Goal: Task Accomplishment & Management: Use online tool/utility

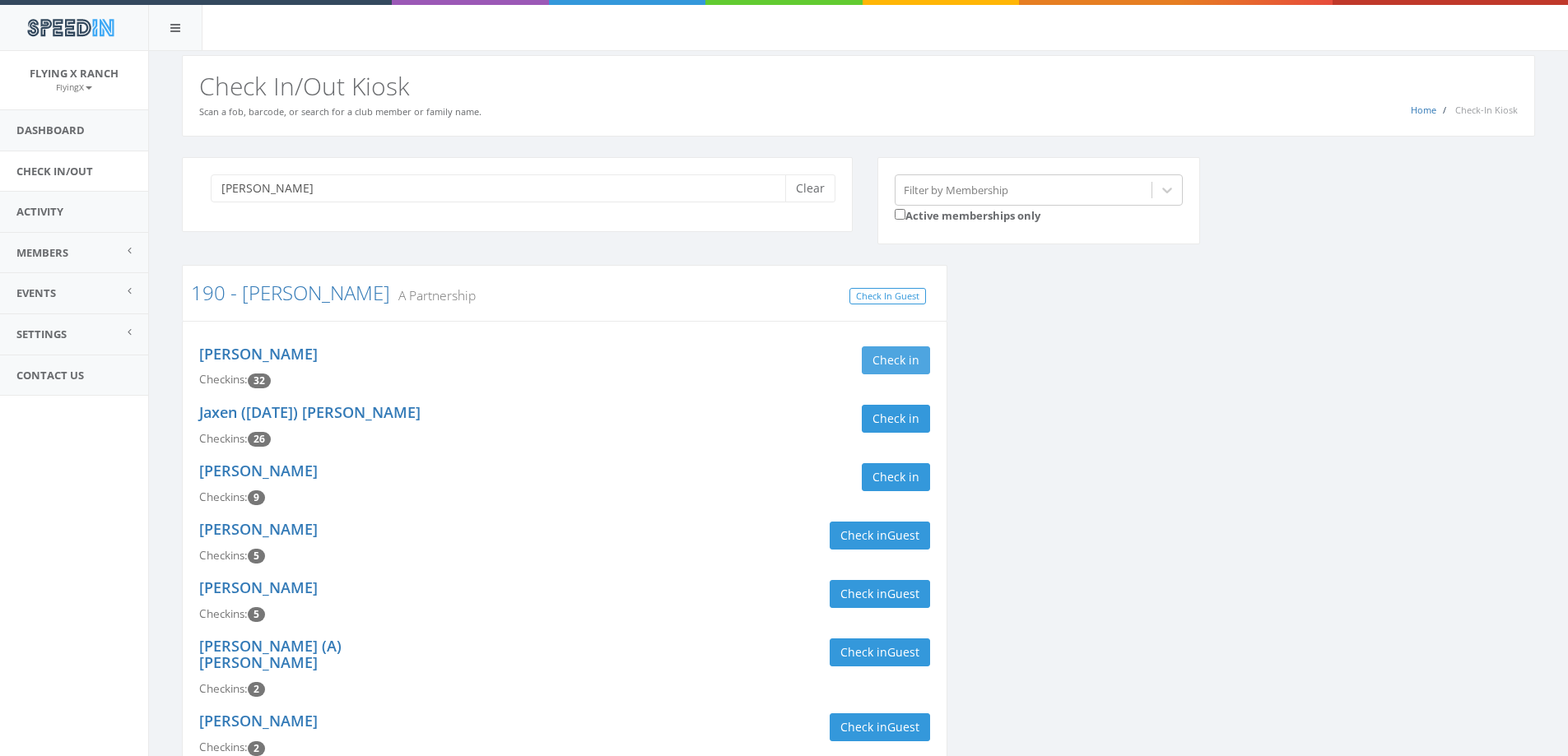
type input "webb"
click at [884, 360] on button "Check in" at bounding box center [895, 360] width 68 height 28
click at [819, 191] on button "Clear" at bounding box center [810, 189] width 50 height 28
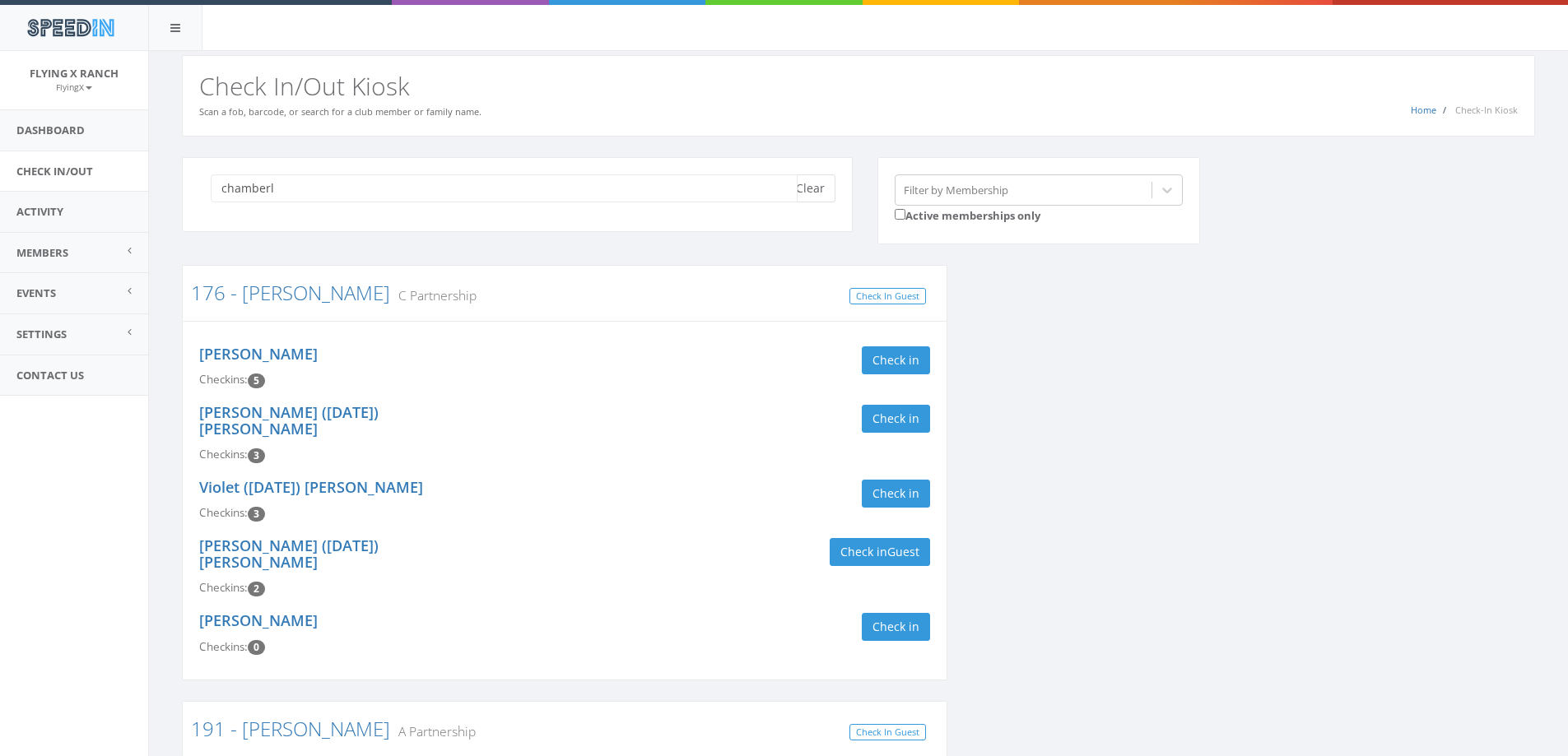
type input "chamberl"
click at [805, 194] on button "Clear" at bounding box center [810, 189] width 50 height 28
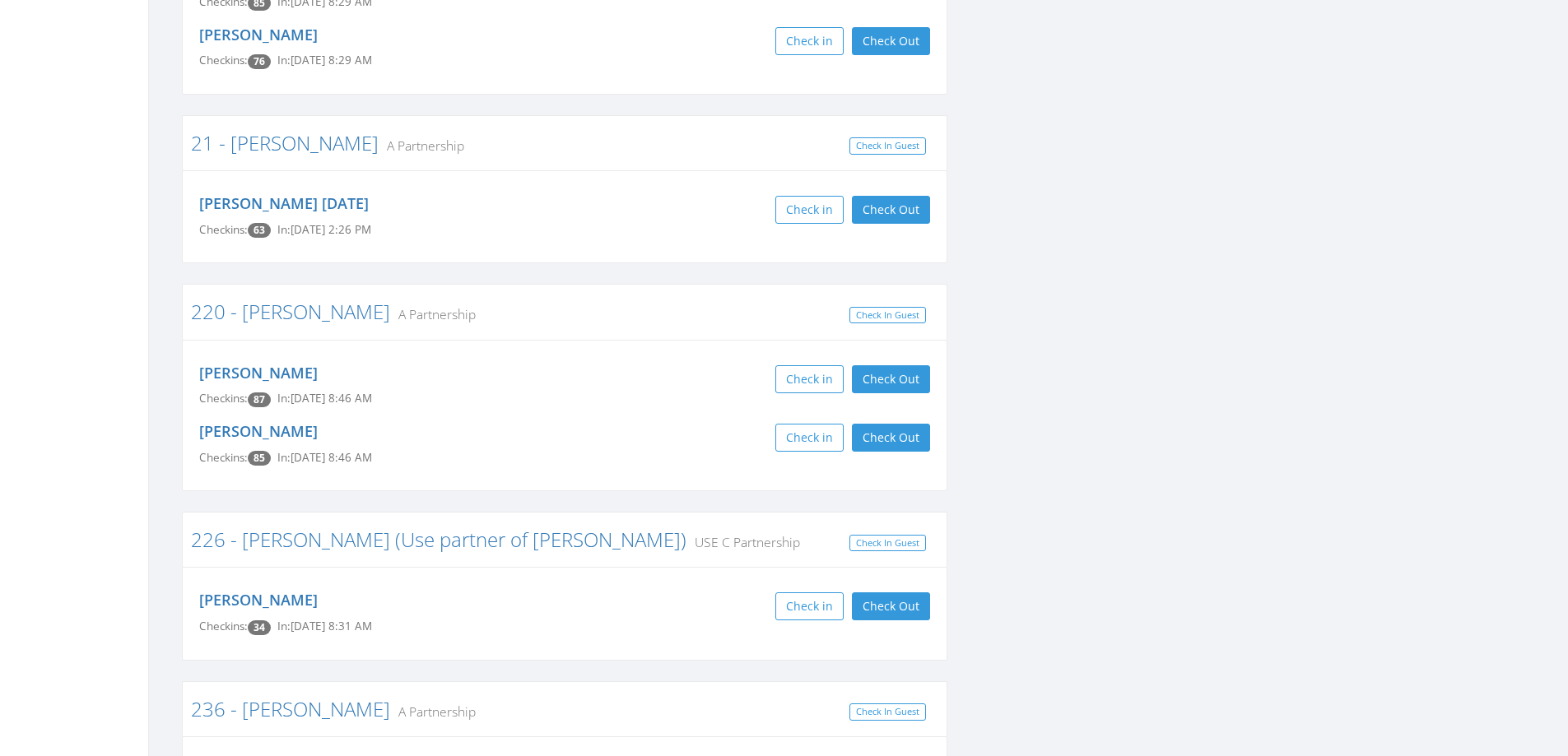
scroll to position [4609, 0]
click at [908, 364] on button "Check Out" at bounding box center [891, 378] width 78 height 28
click at [882, 423] on button "Check Out" at bounding box center [891, 437] width 78 height 28
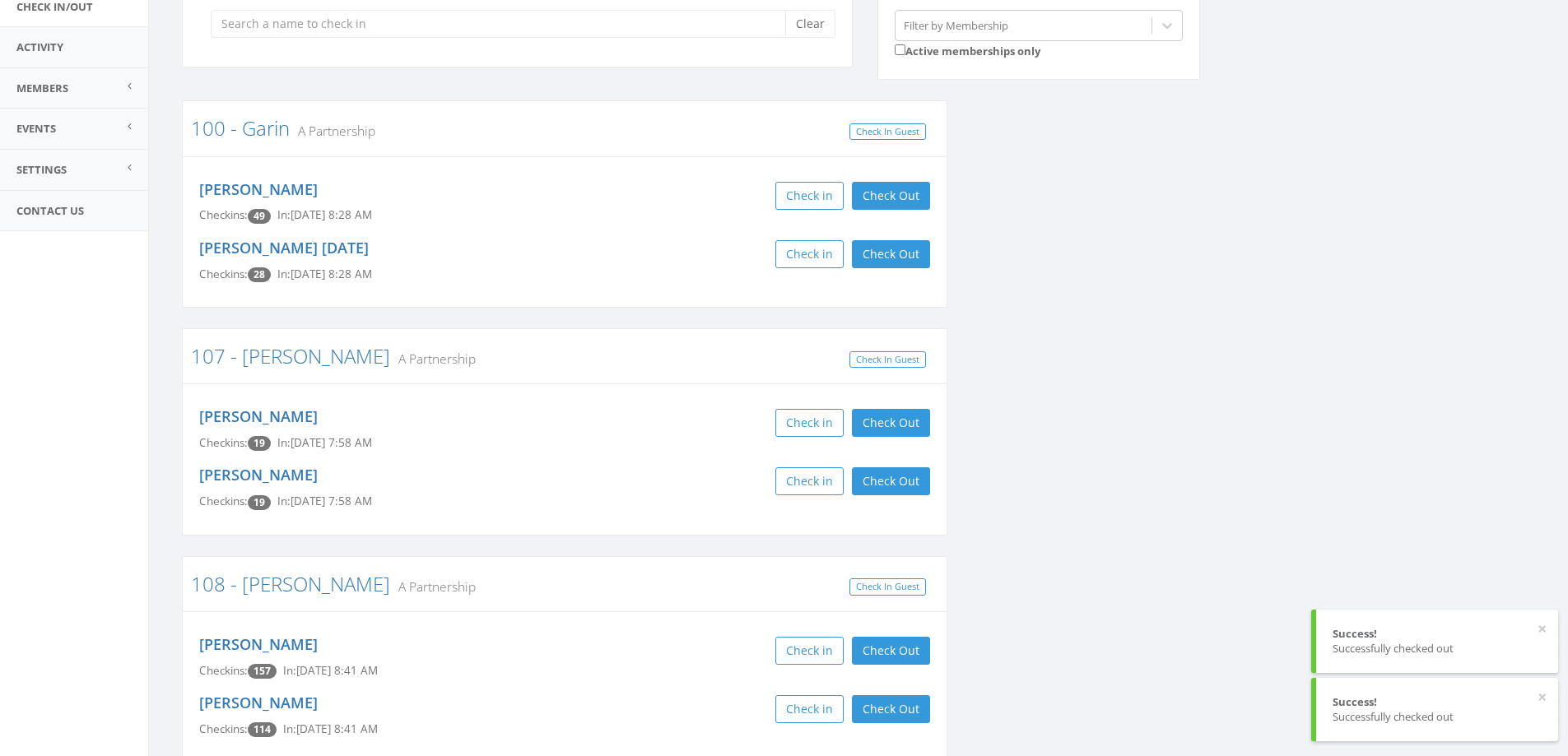
scroll to position [0, 0]
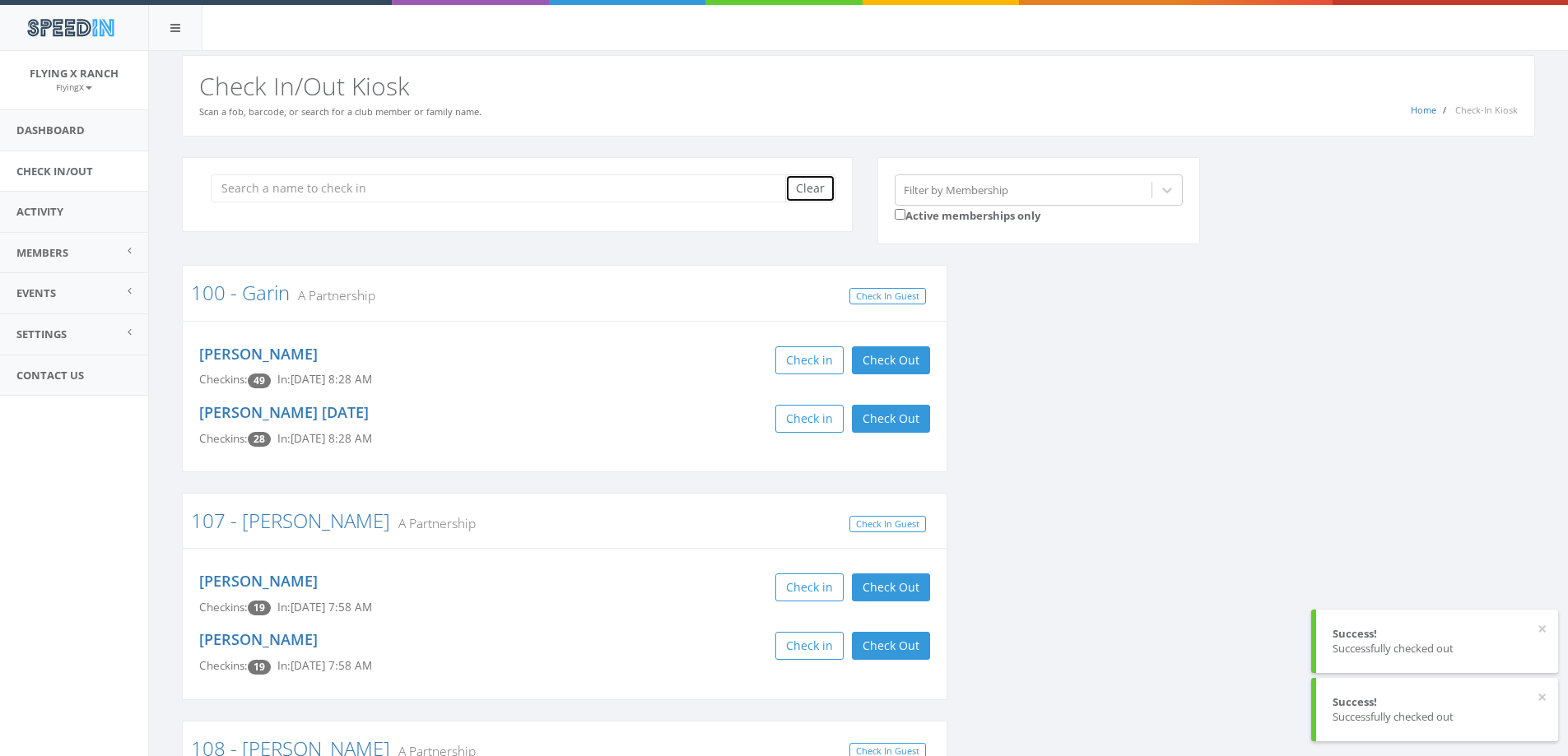
click at [816, 183] on button "Clear" at bounding box center [810, 189] width 50 height 28
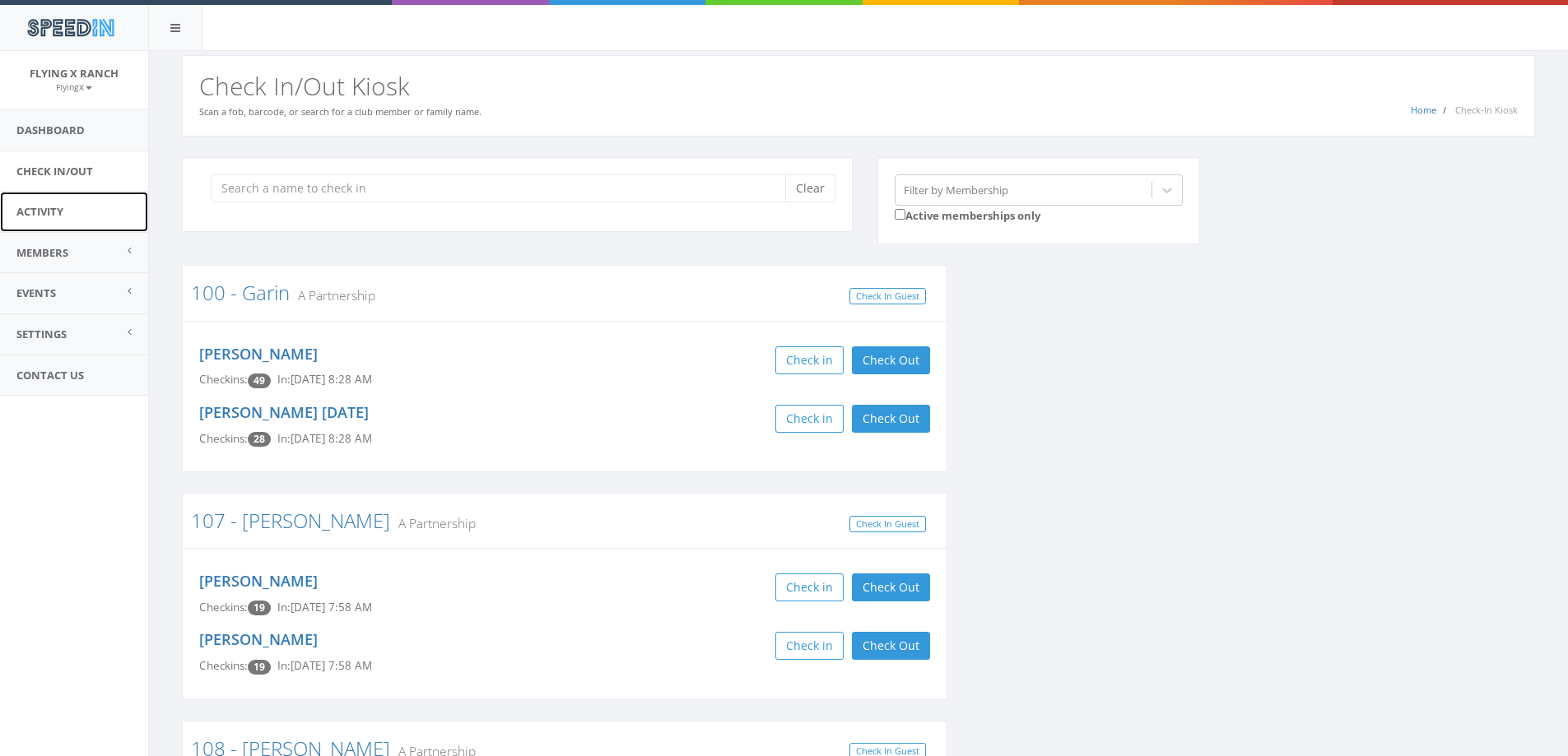
click at [33, 222] on link "Activity" at bounding box center [74, 212] width 148 height 41
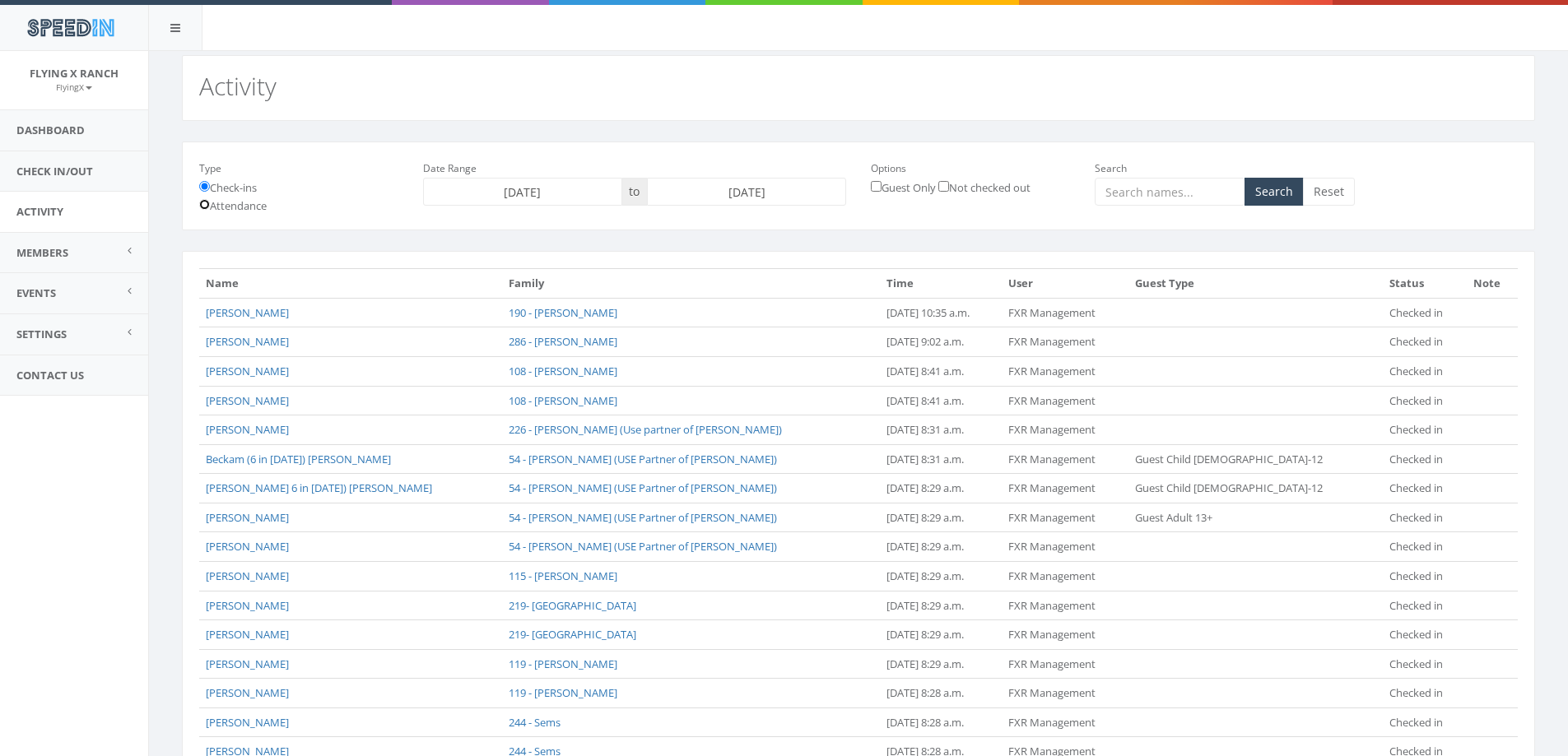
click at [203, 207] on input "Attendance" at bounding box center [204, 204] width 10 height 10
radio input "true"
click at [763, 178] on input "2025-10-04" at bounding box center [747, 192] width 199 height 28
click at [665, 227] on th "«" at bounding box center [663, 224] width 25 height 25
click at [660, 377] on td "28" at bounding box center [663, 372] width 25 height 25
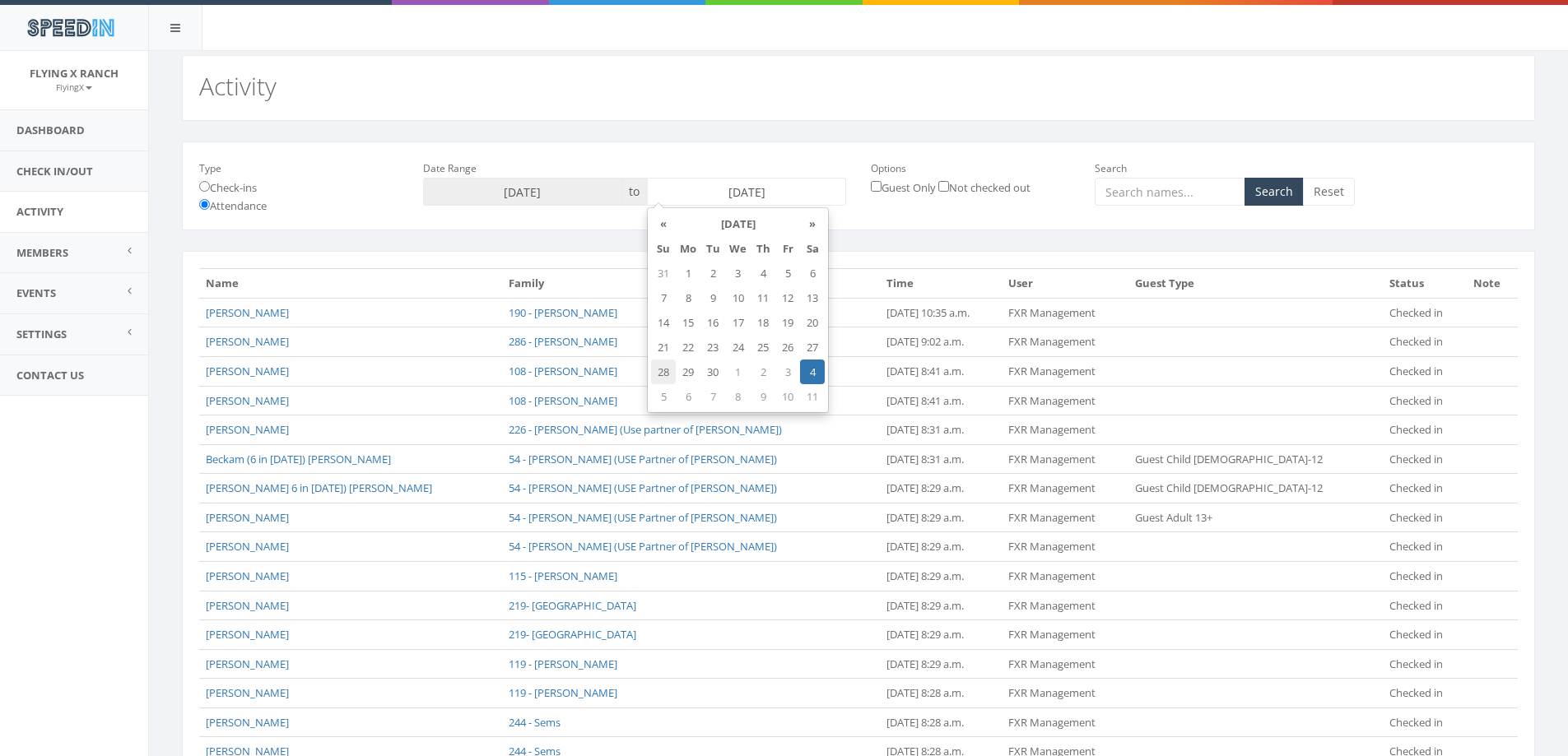
type input "2025-09-28"
click at [1270, 193] on button "Search" at bounding box center [1274, 192] width 59 height 28
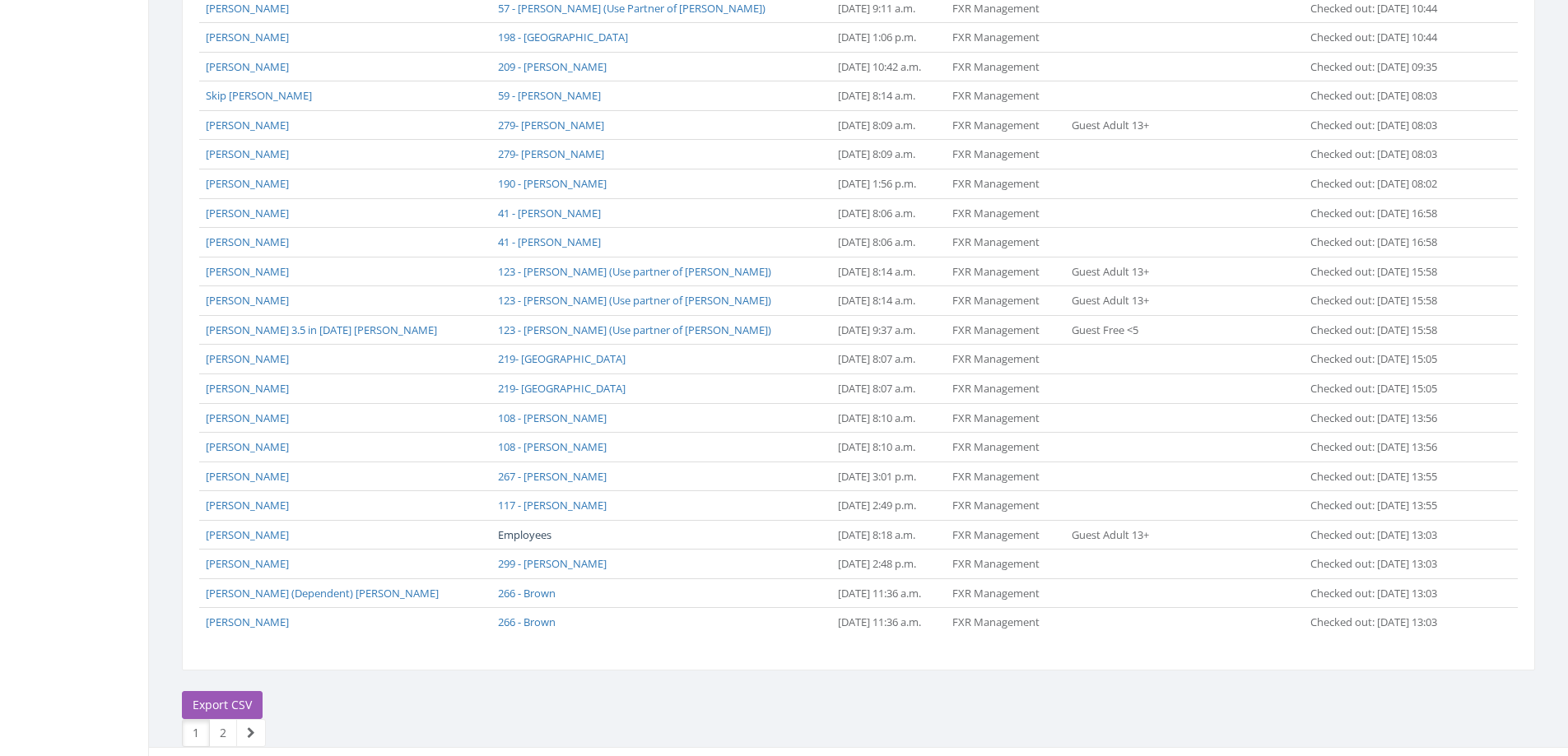
scroll to position [1148, 0]
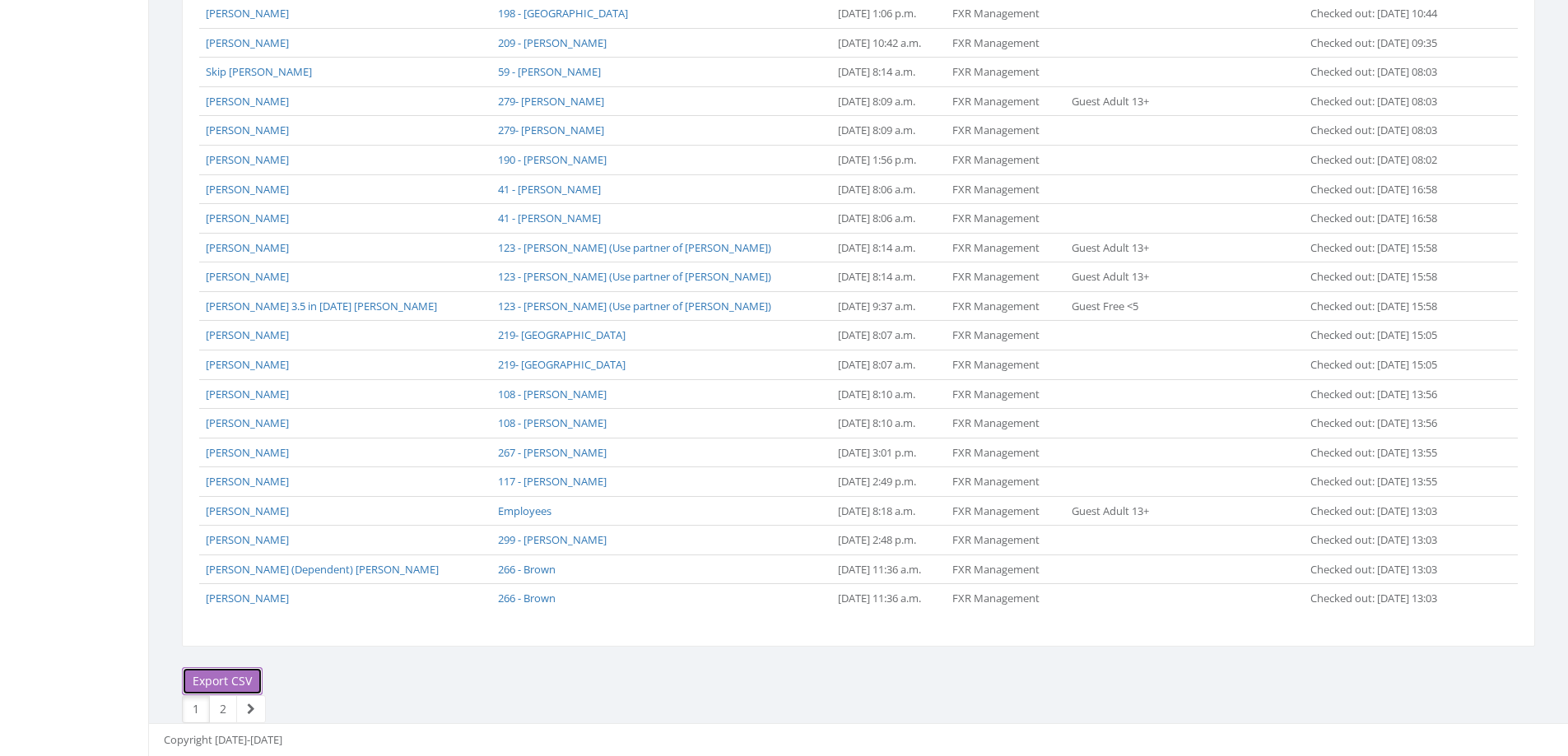
click at [210, 683] on link "Export CSV" at bounding box center [222, 682] width 81 height 28
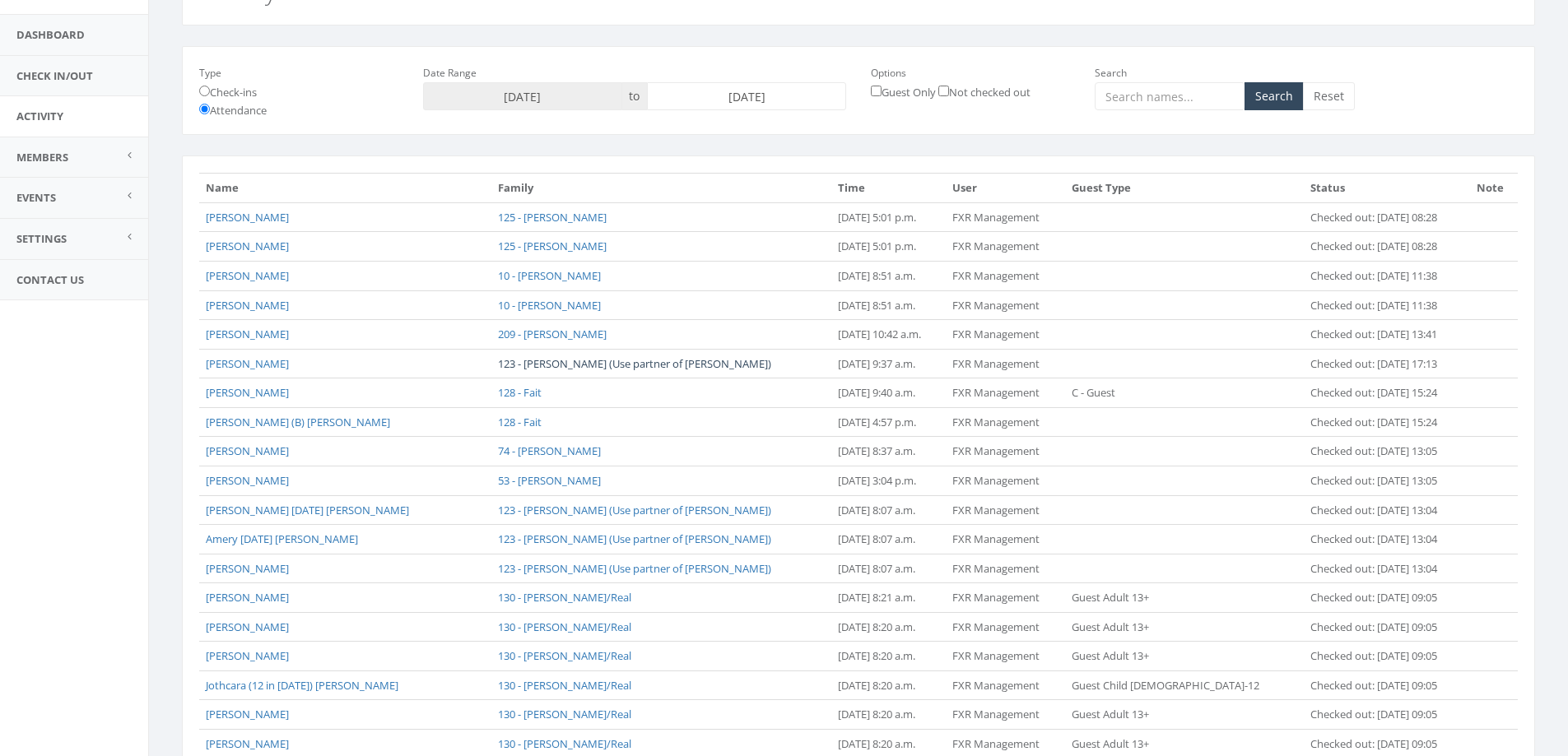
scroll to position [0, 0]
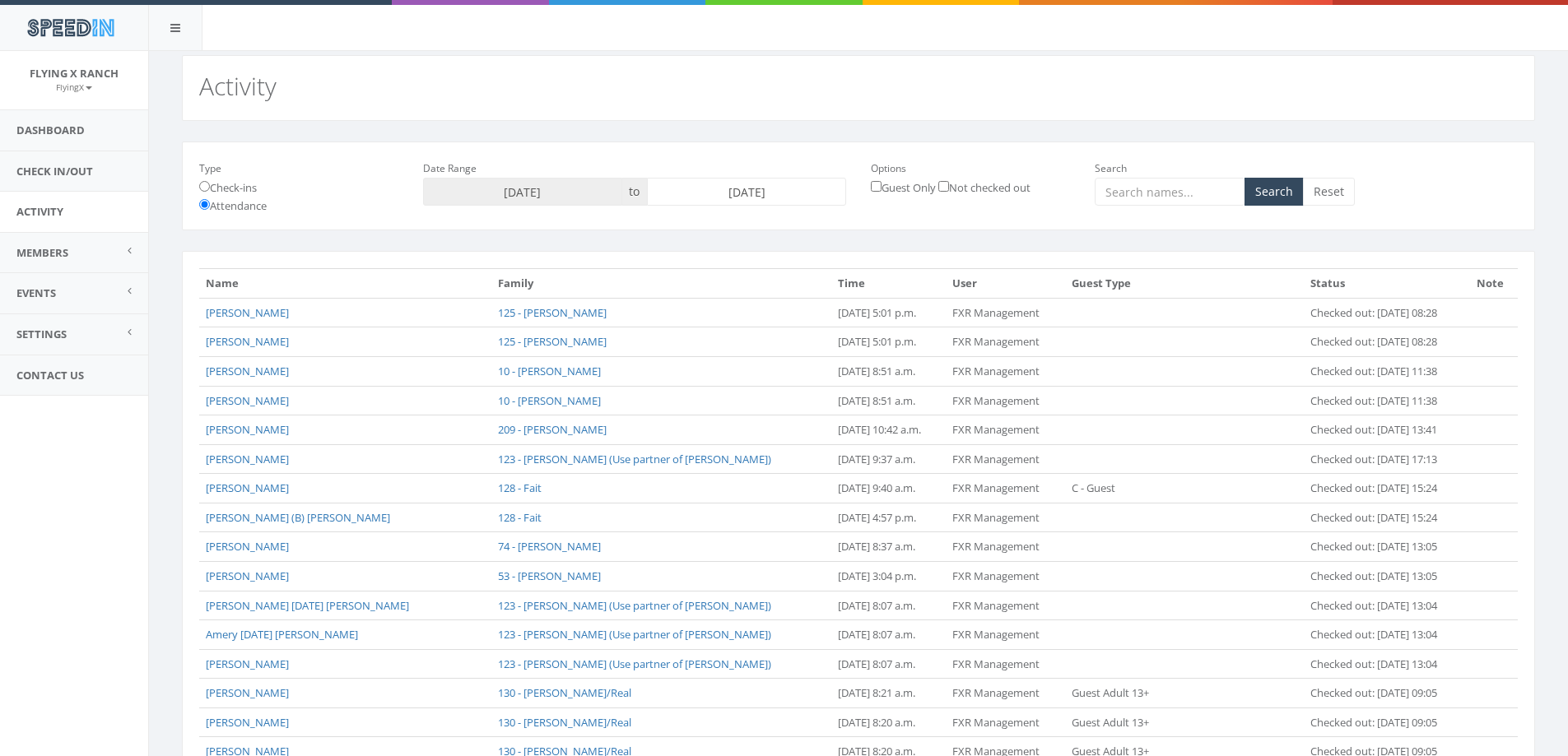
click at [724, 190] on input "2025-09-28" at bounding box center [747, 192] width 199 height 28
click at [686, 368] on td "29" at bounding box center [688, 372] width 25 height 25
type input "2025-09-29"
click at [1262, 196] on button "Search" at bounding box center [1274, 192] width 59 height 28
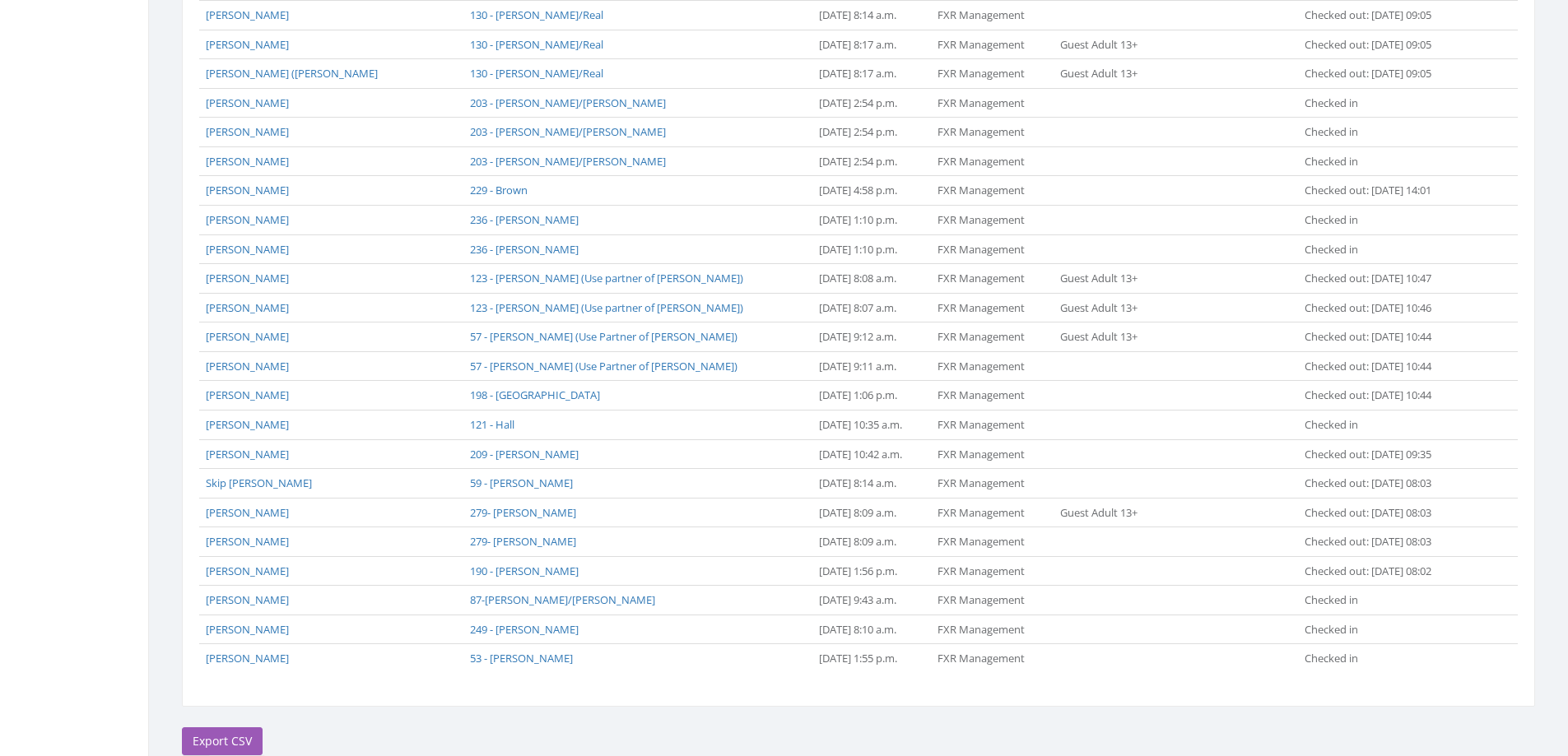
scroll to position [1148, 0]
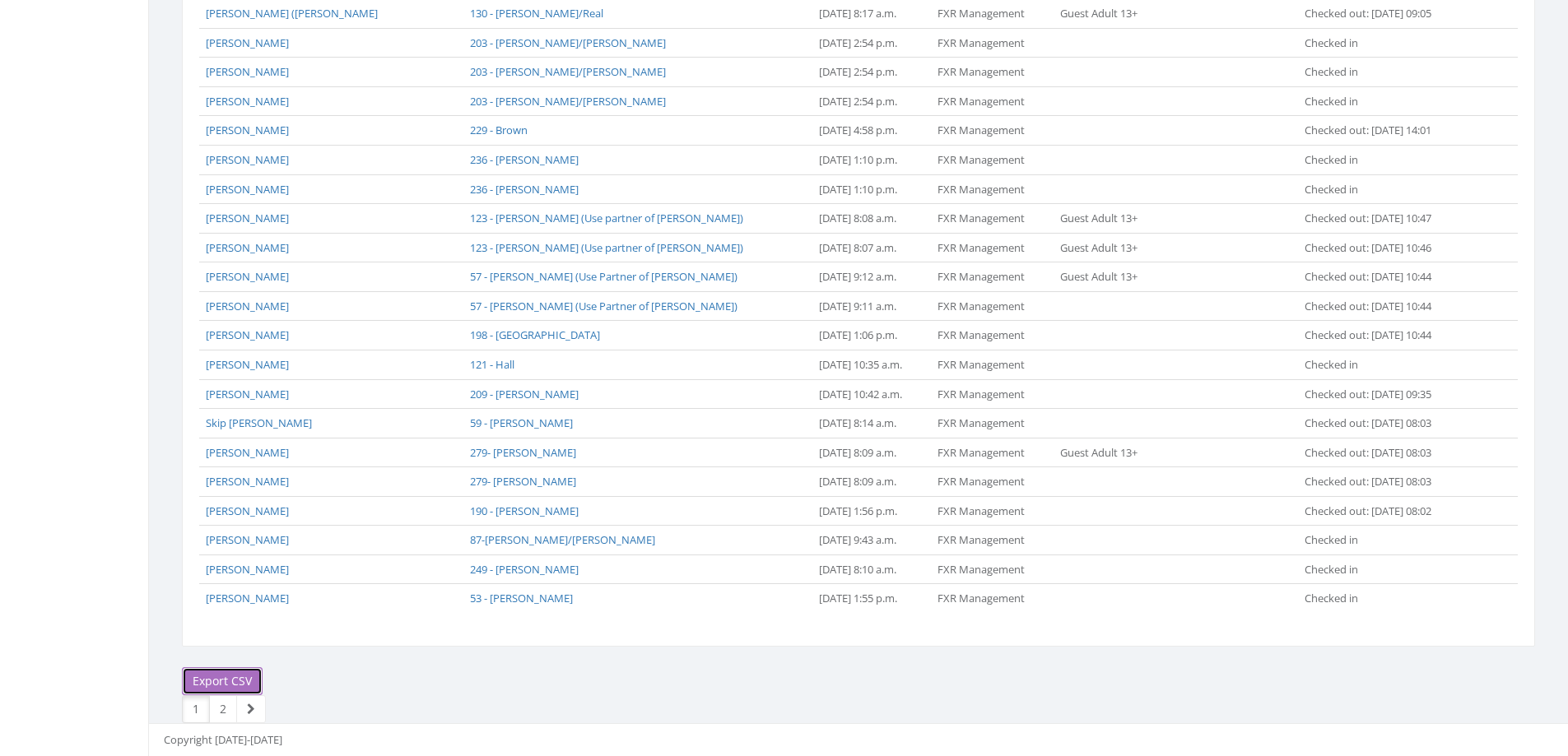
click at [223, 676] on link "Export CSV" at bounding box center [222, 682] width 81 height 28
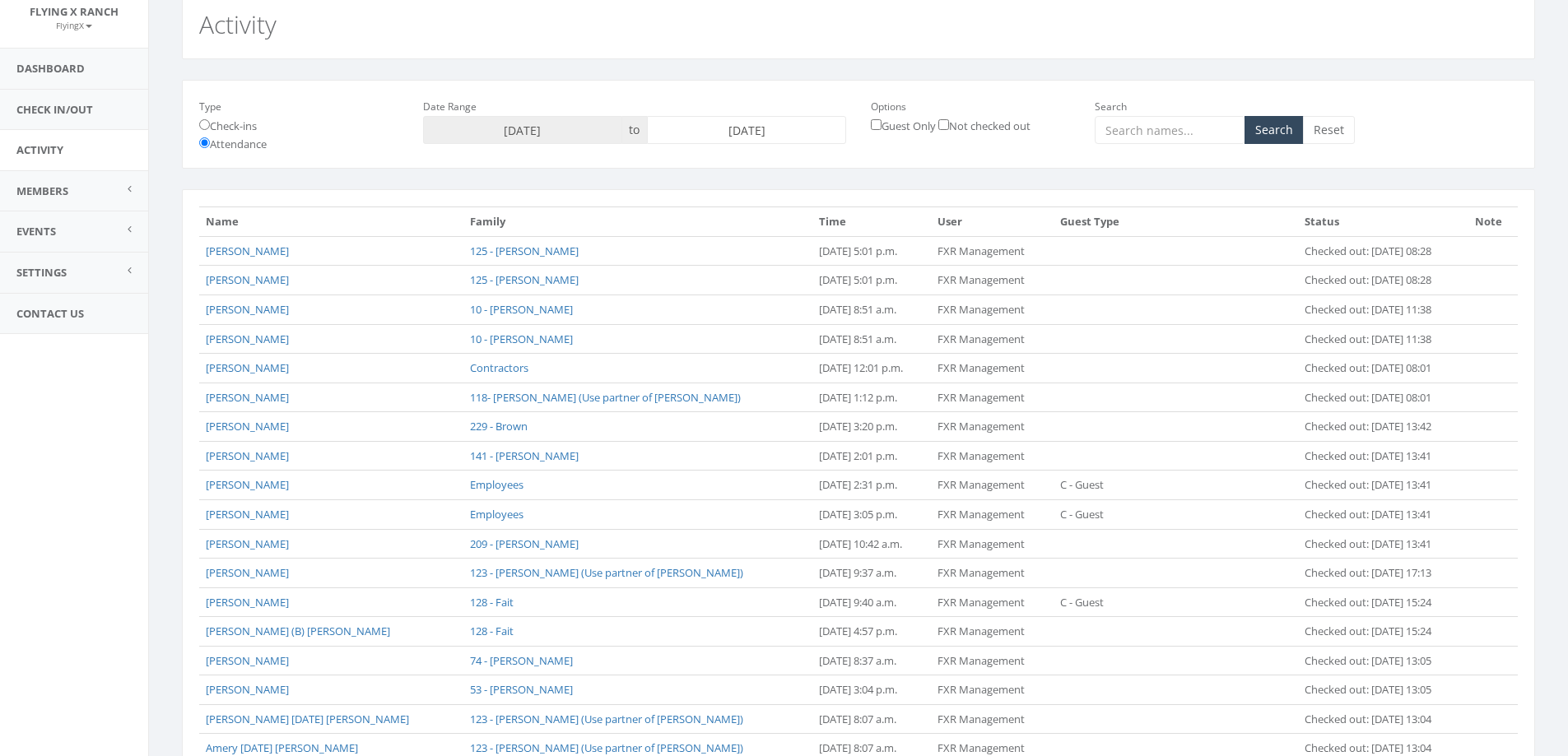
scroll to position [0, 0]
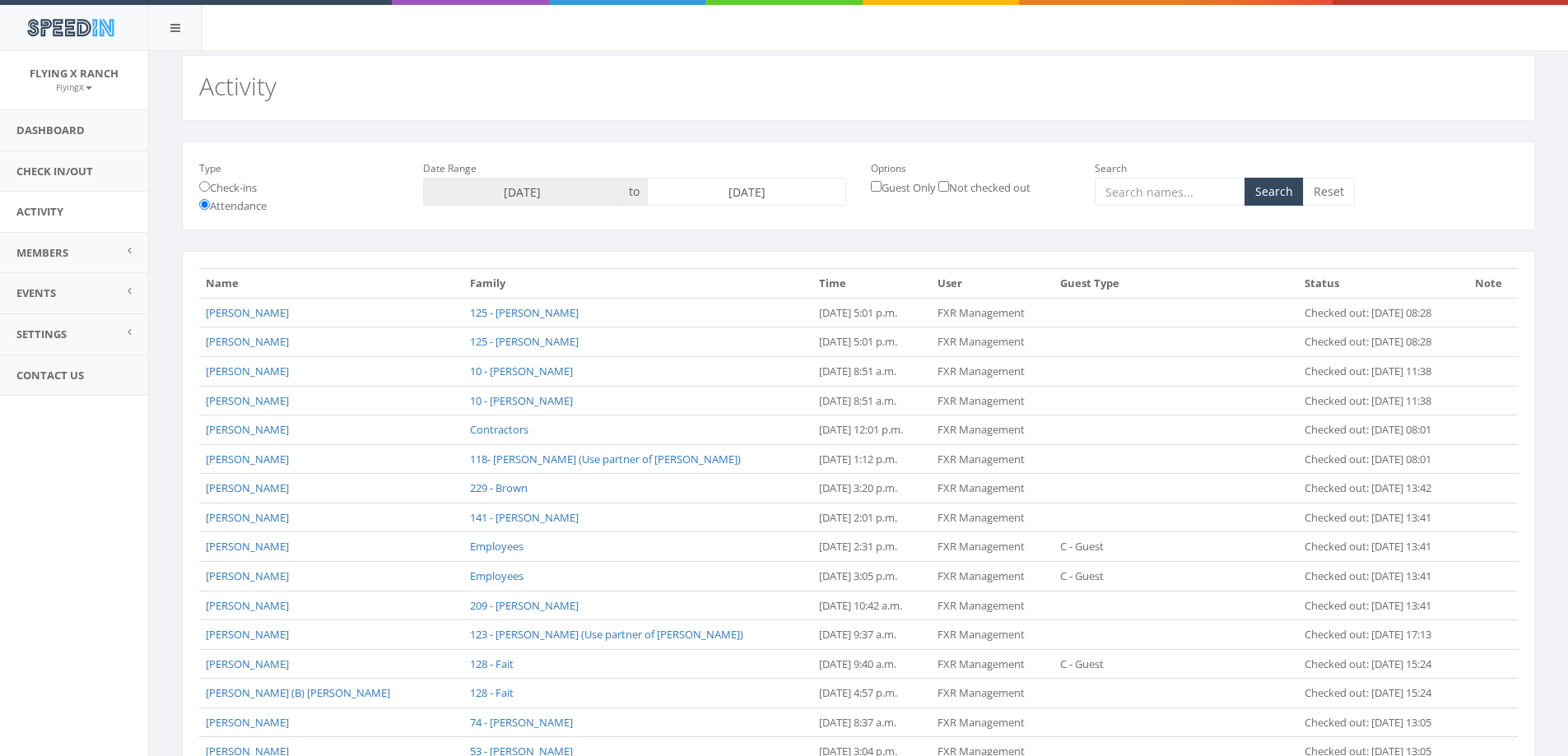
click at [727, 189] on input "2025-09-29" at bounding box center [747, 192] width 199 height 28
click at [719, 373] on td "30" at bounding box center [712, 372] width 25 height 25
type input "2025-09-30"
click at [1276, 198] on button "Search" at bounding box center [1274, 192] width 59 height 28
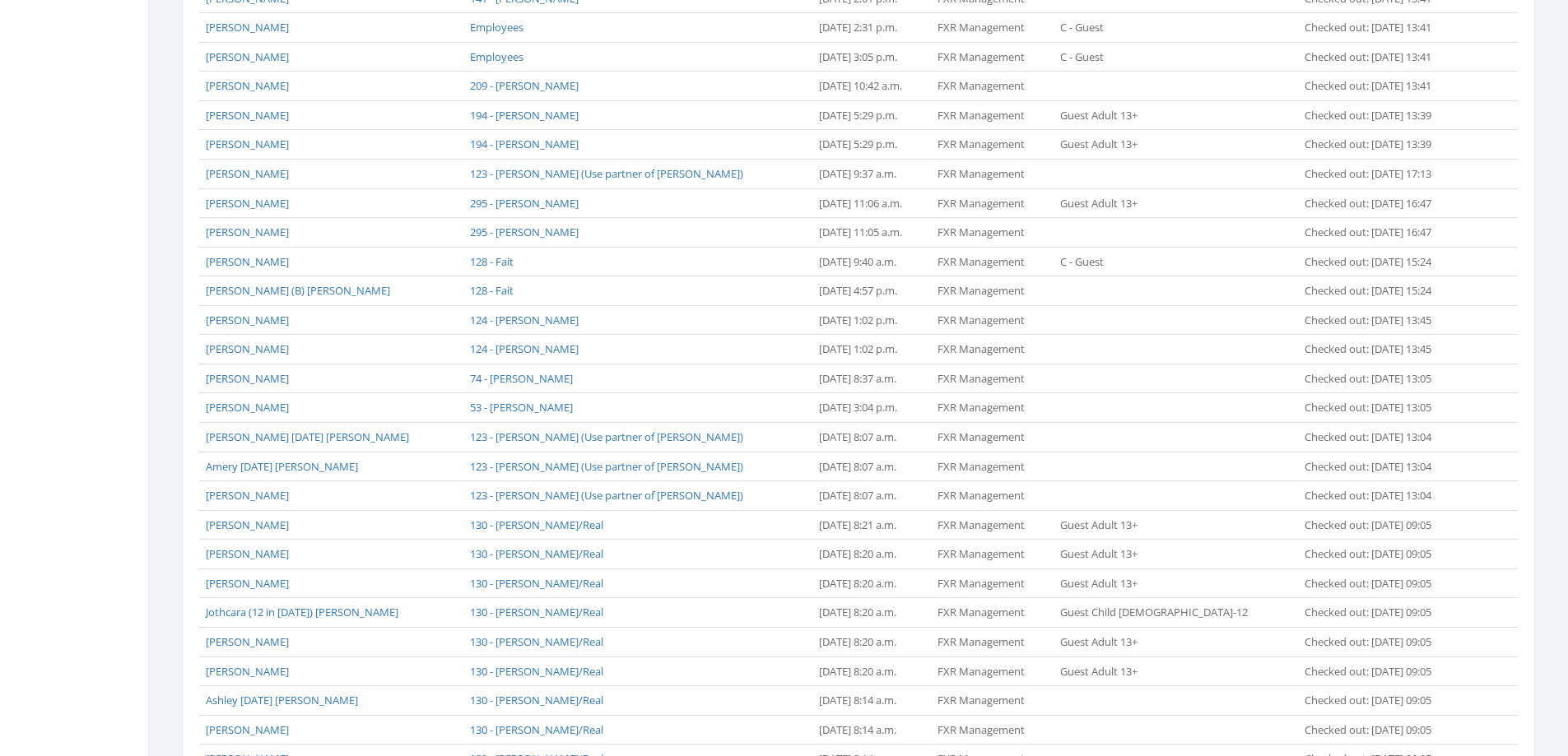
scroll to position [1148, 0]
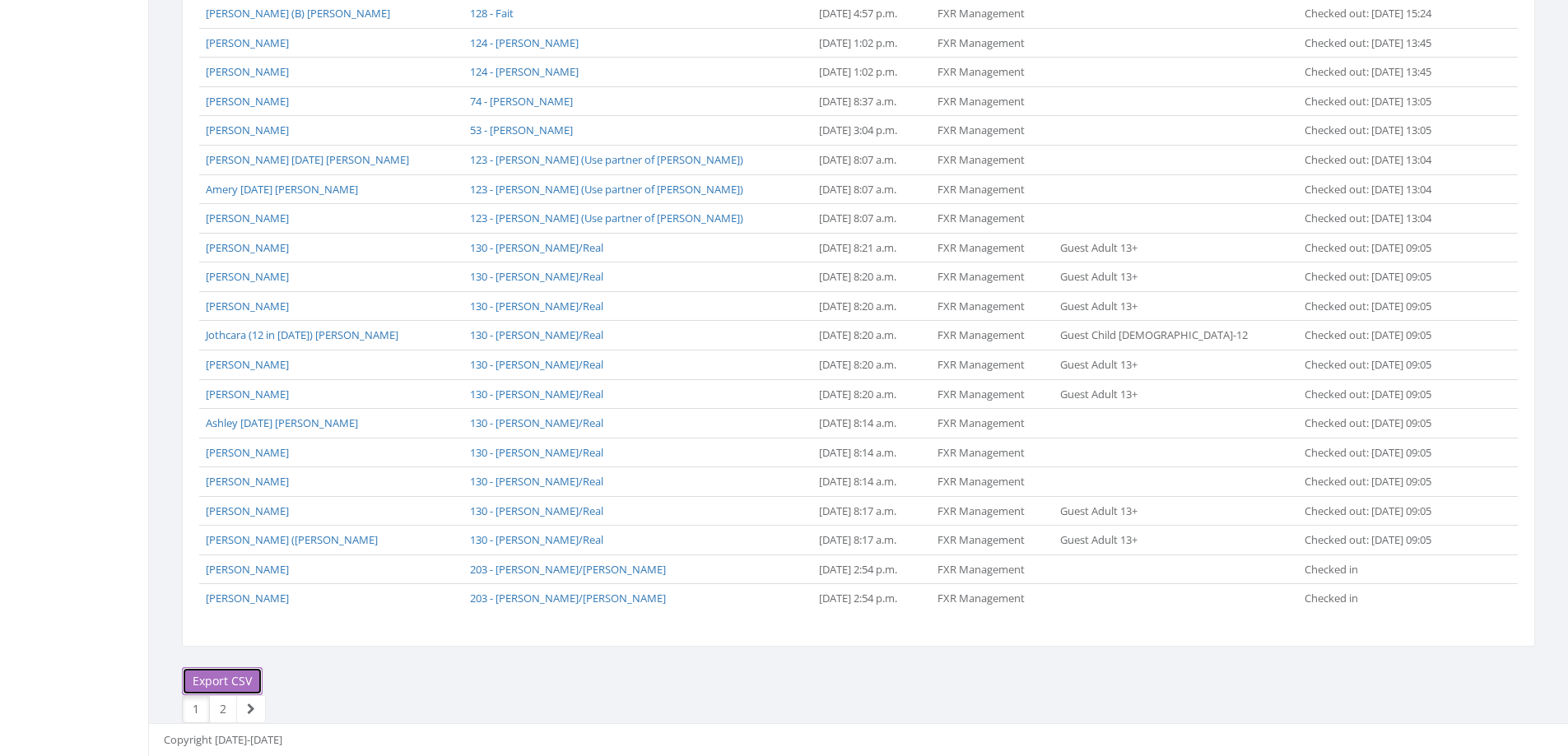
click at [243, 681] on link "Export CSV" at bounding box center [222, 682] width 81 height 28
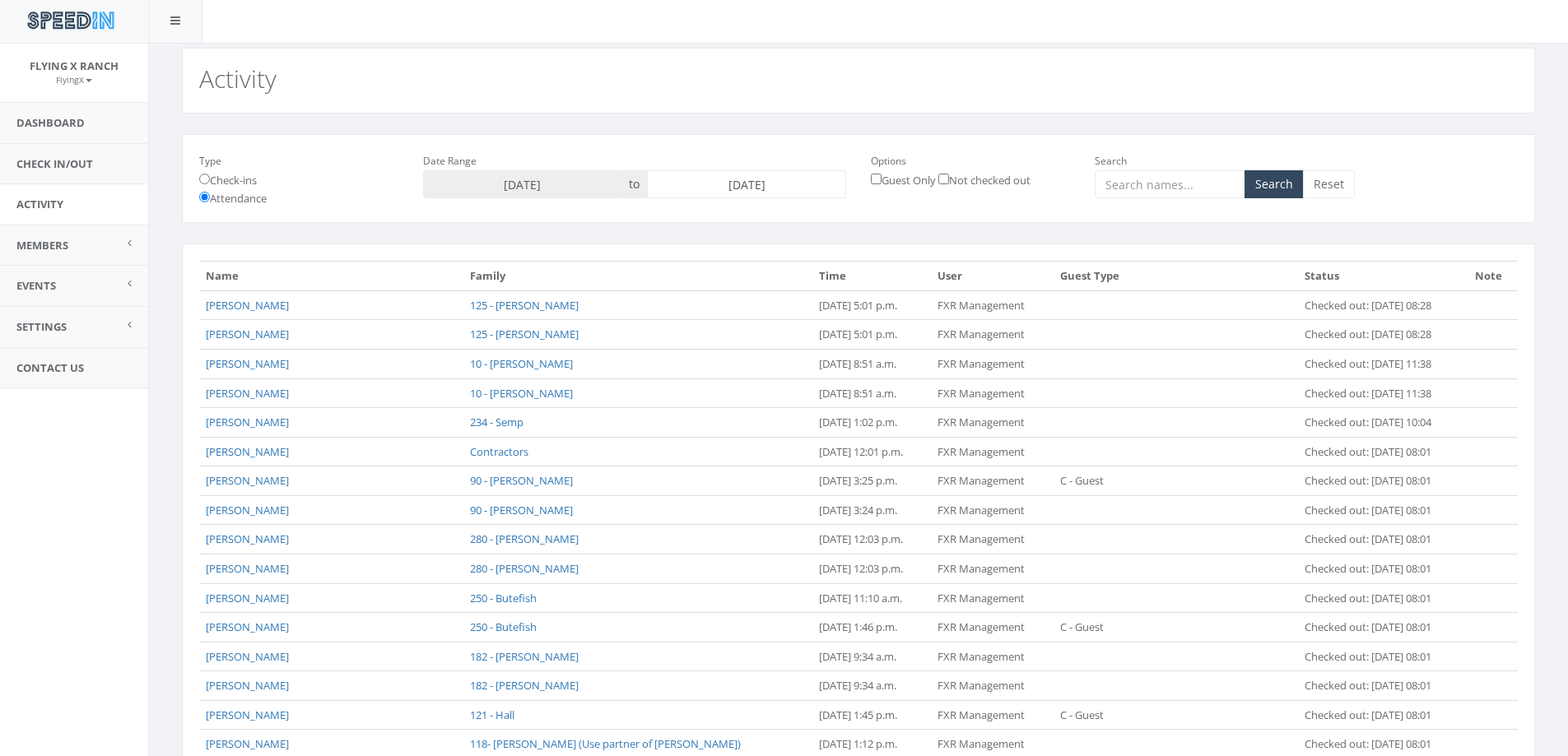
scroll to position [0, 0]
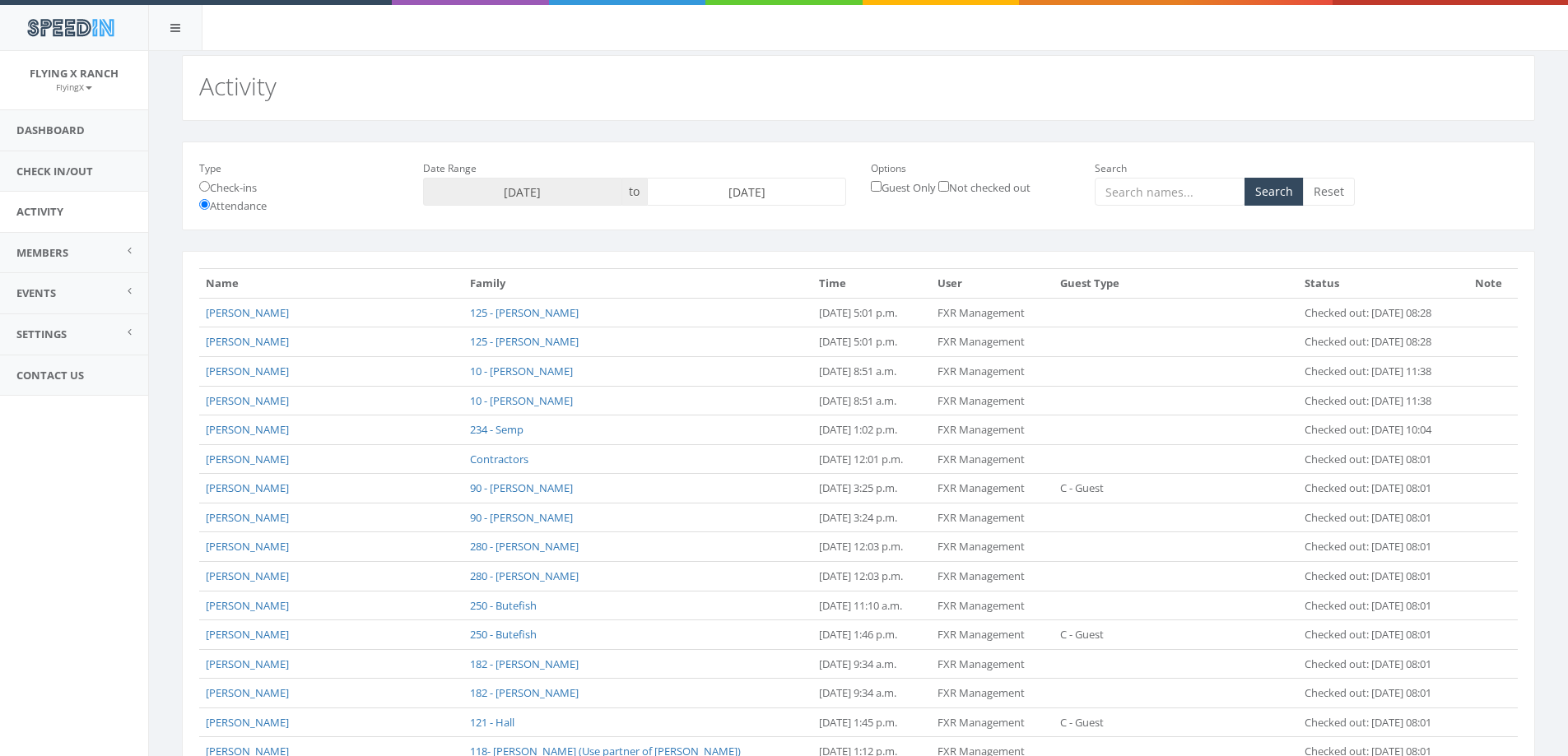
click at [754, 196] on input "2025-09-30" at bounding box center [747, 192] width 199 height 28
click at [737, 371] on td "1" at bounding box center [737, 372] width 26 height 25
type input "2025-10-01"
click at [1283, 191] on button "Search" at bounding box center [1274, 192] width 59 height 28
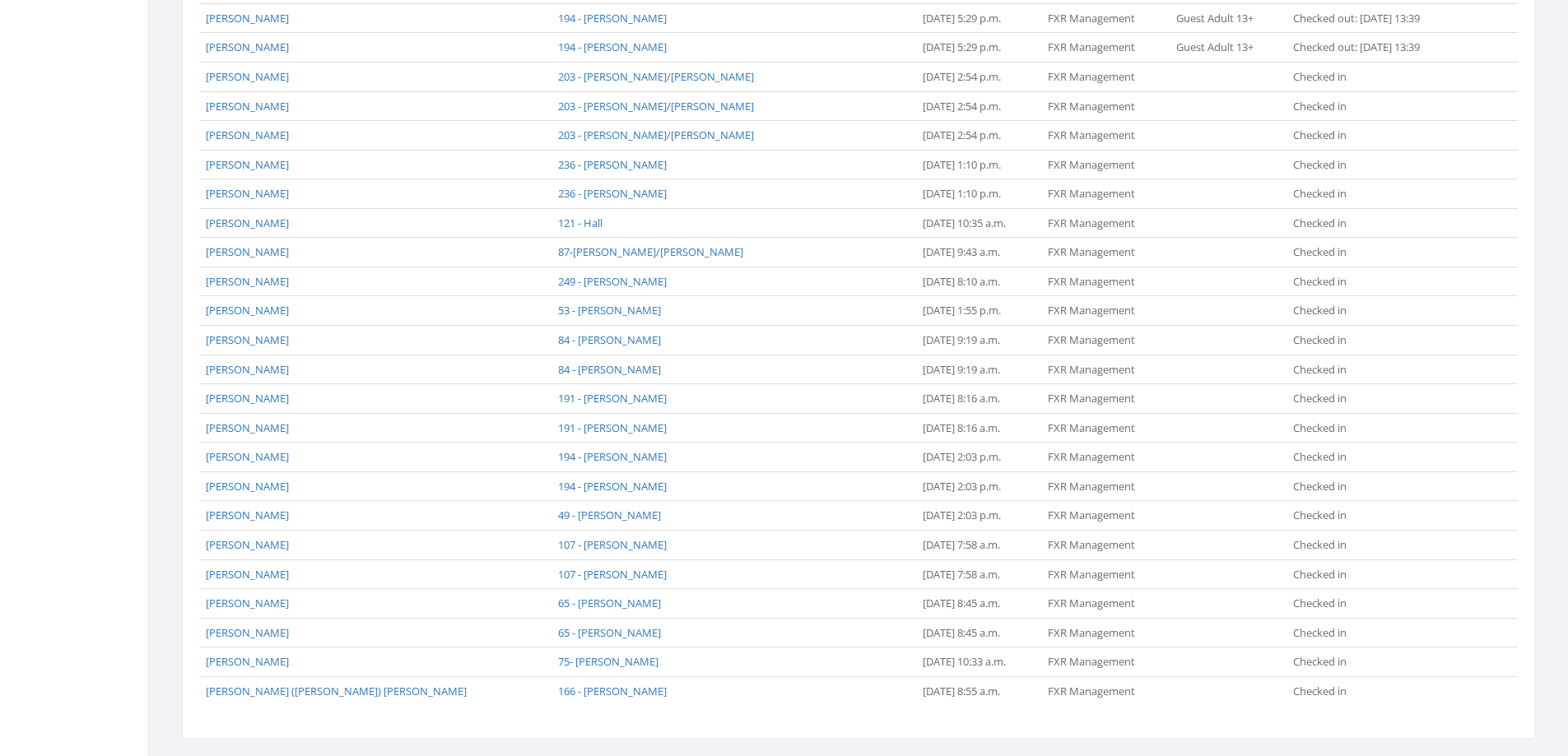
scroll to position [1060, 0]
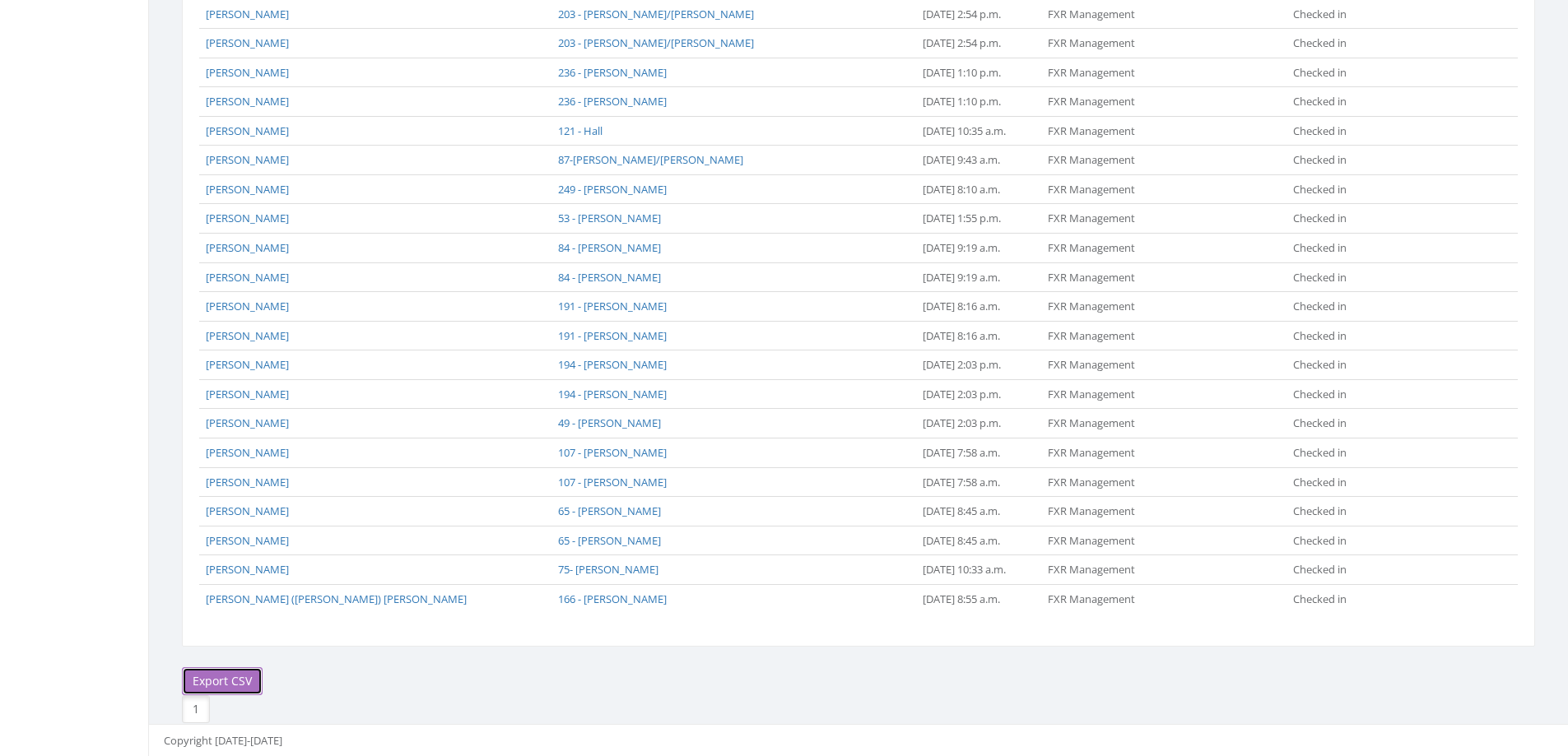
click at [238, 681] on link "Export CSV" at bounding box center [222, 682] width 81 height 28
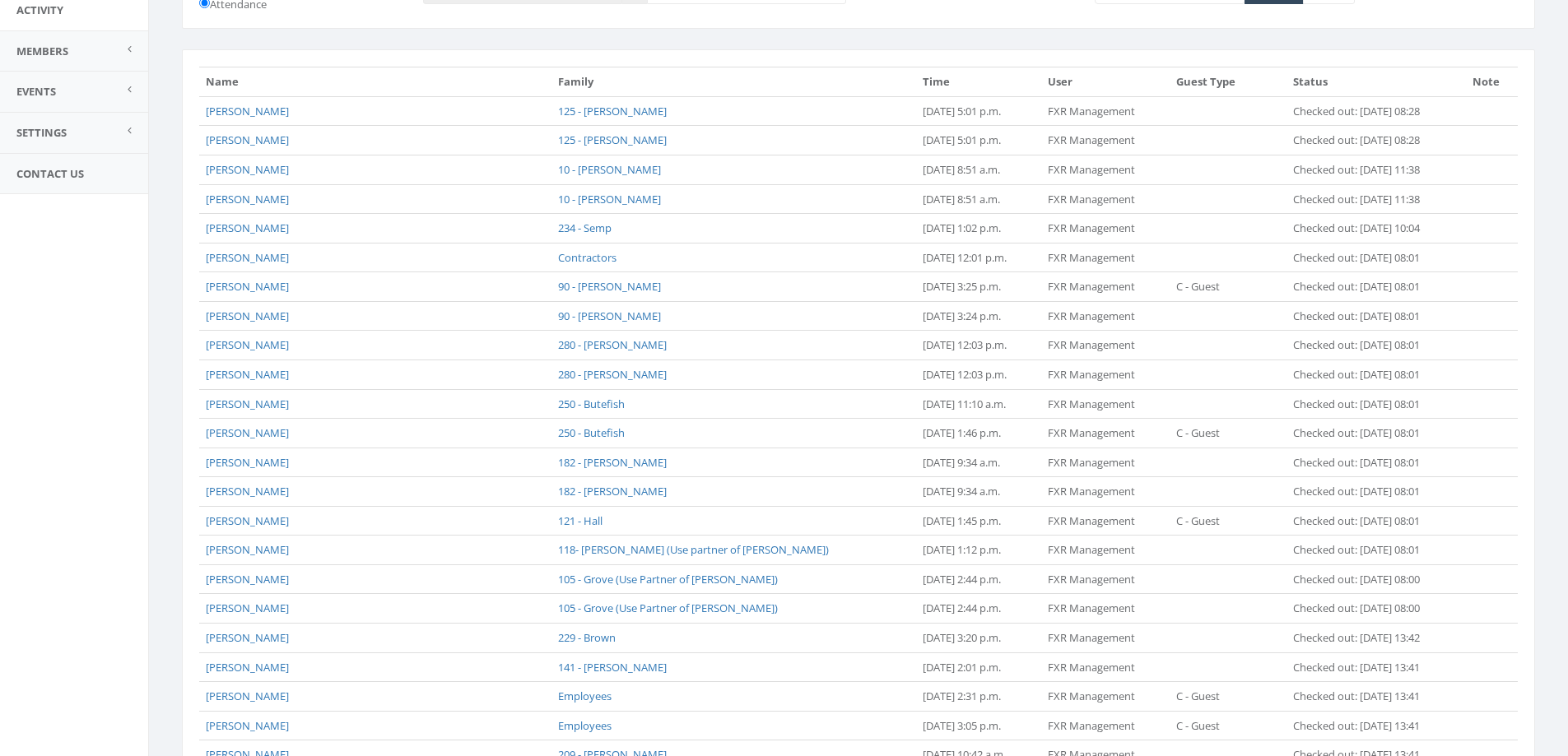
scroll to position [0, 0]
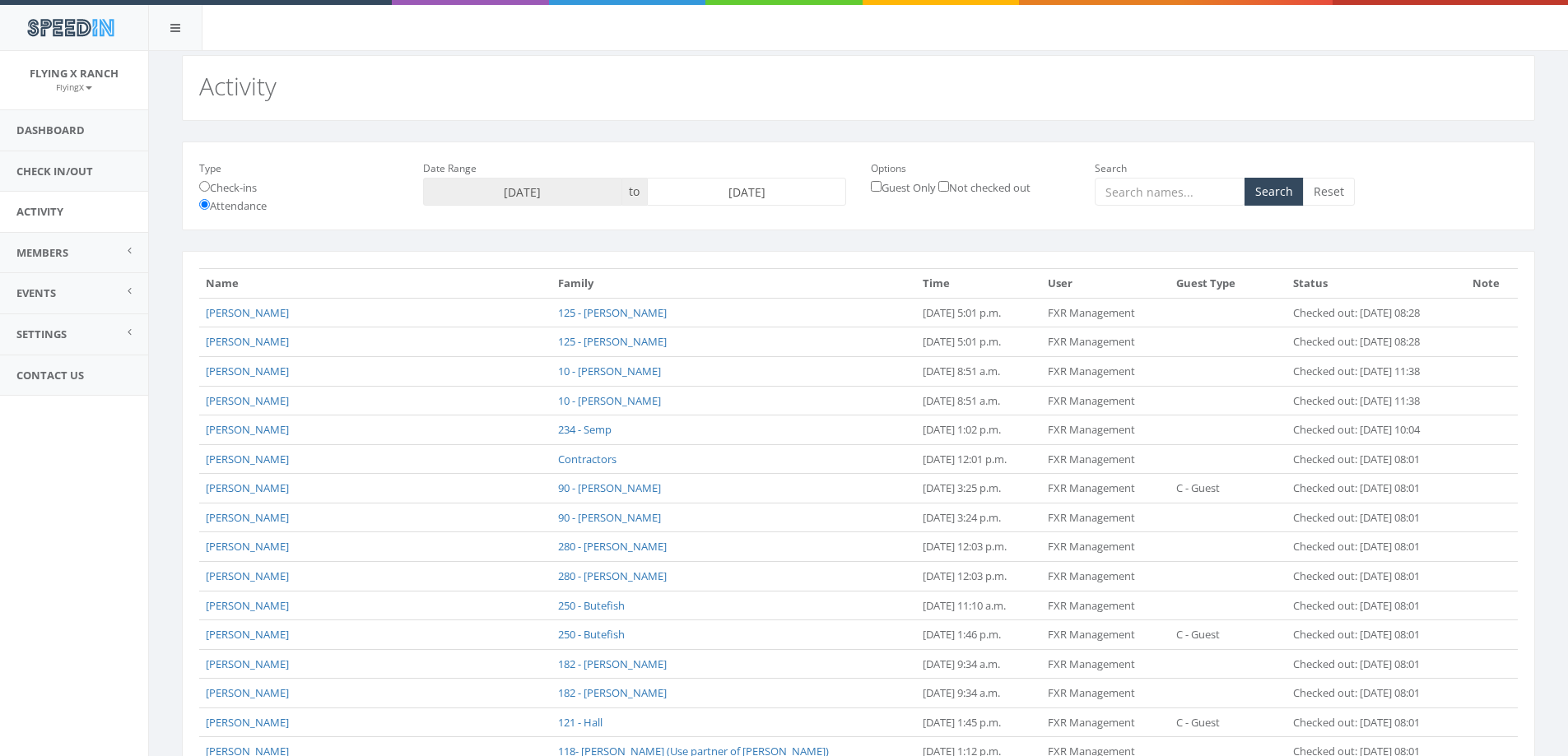
click at [713, 194] on input "[DATE]" at bounding box center [747, 192] width 199 height 28
click at [759, 275] on td "2" at bounding box center [763, 273] width 25 height 25
type input "2025-10-02"
click at [1281, 192] on button "Search" at bounding box center [1274, 192] width 59 height 28
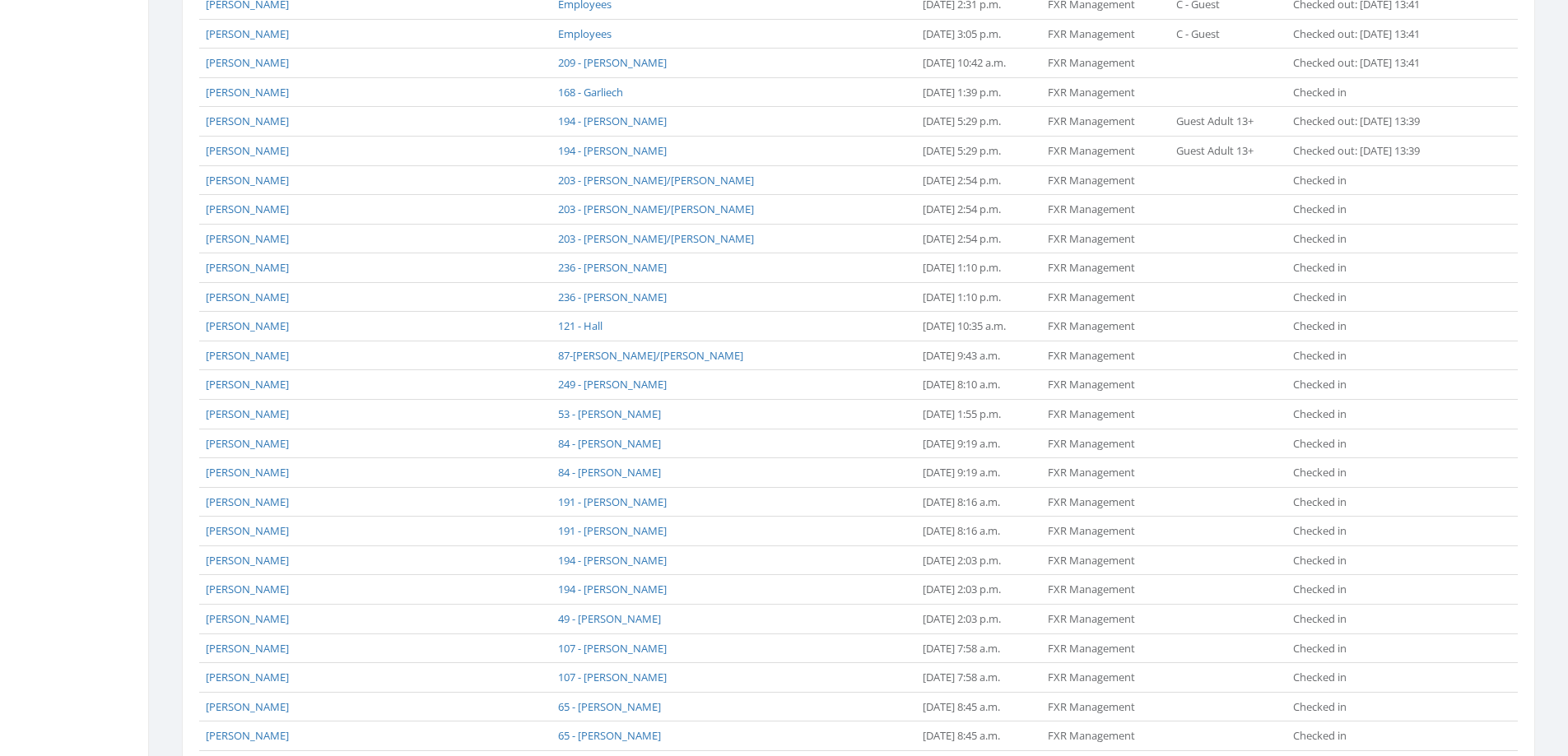
scroll to position [1090, 0]
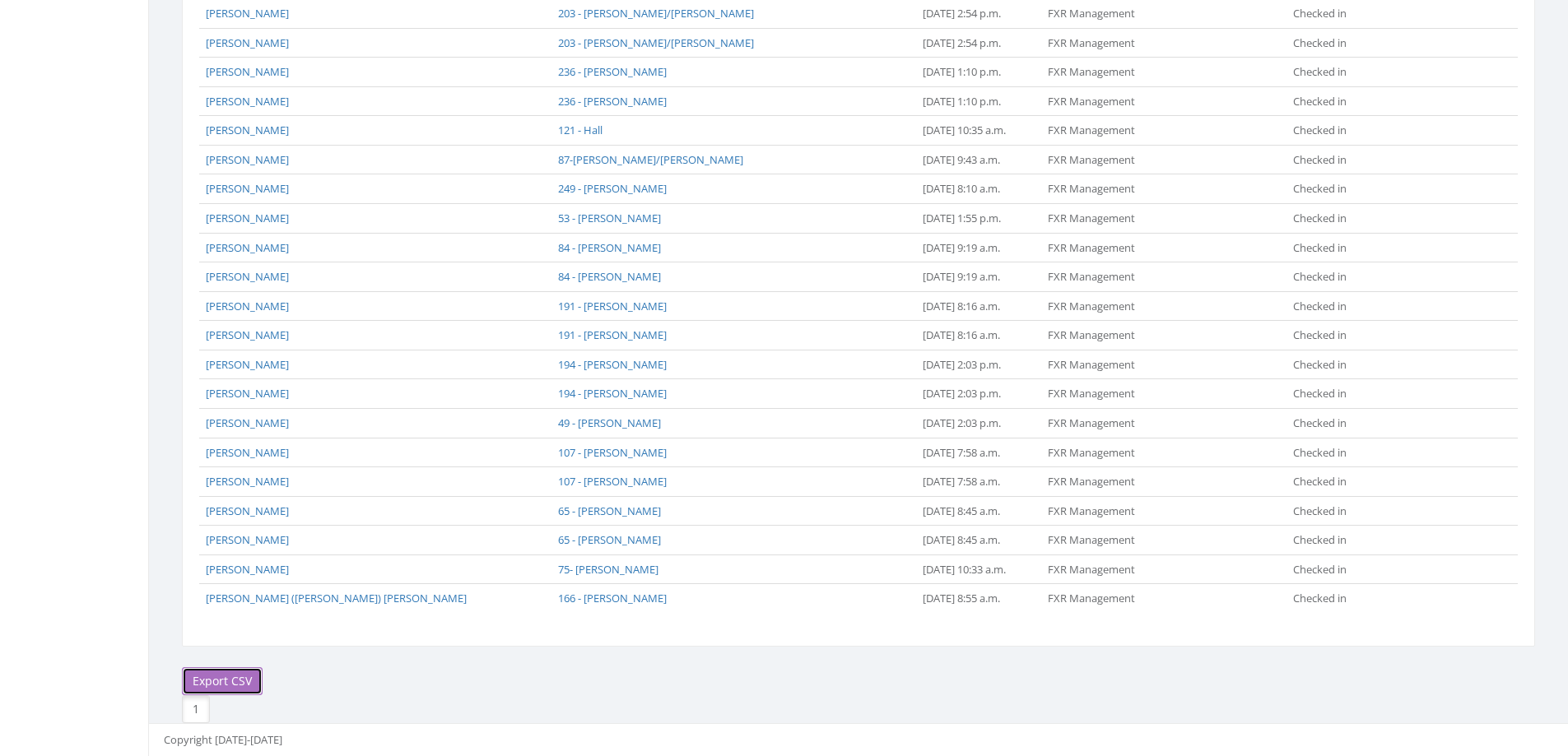
click at [212, 684] on link "Export CSV" at bounding box center [222, 682] width 81 height 28
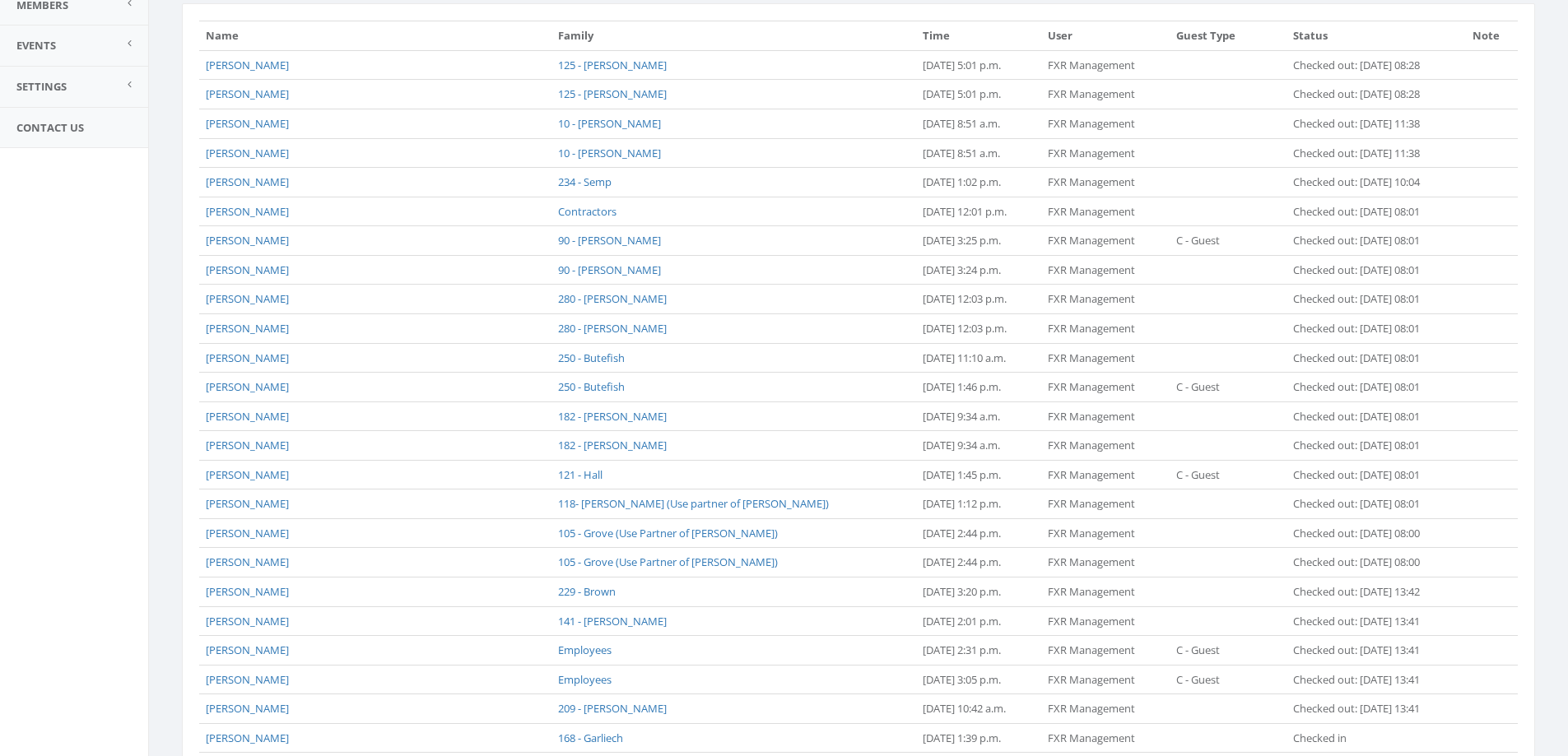
scroll to position [102, 0]
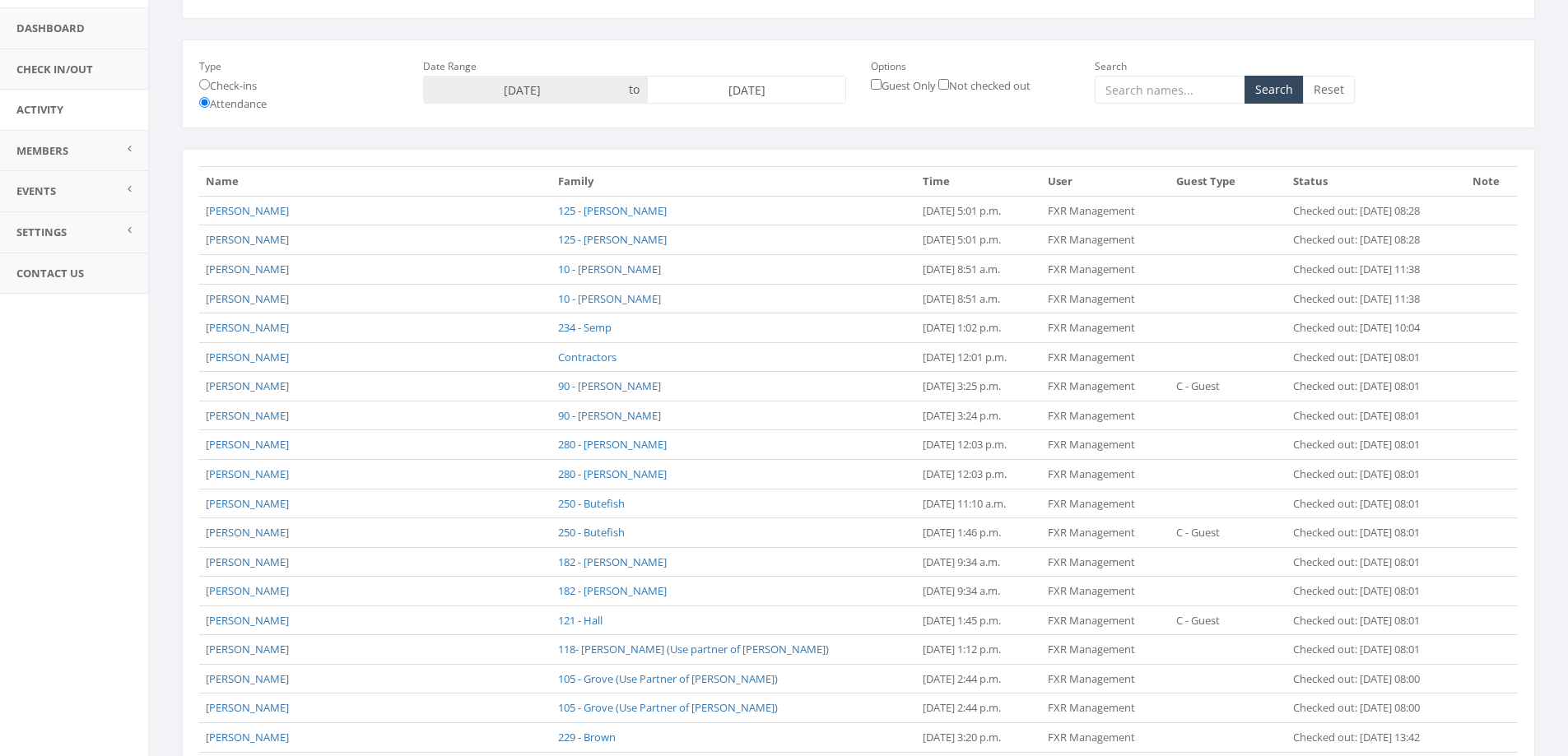
click at [721, 91] on input "[DATE]" at bounding box center [747, 90] width 199 height 28
click at [793, 175] on td "3" at bounding box center [787, 171] width 25 height 25
type input "2025-10-03"
click at [1277, 86] on button "Search" at bounding box center [1274, 90] width 59 height 28
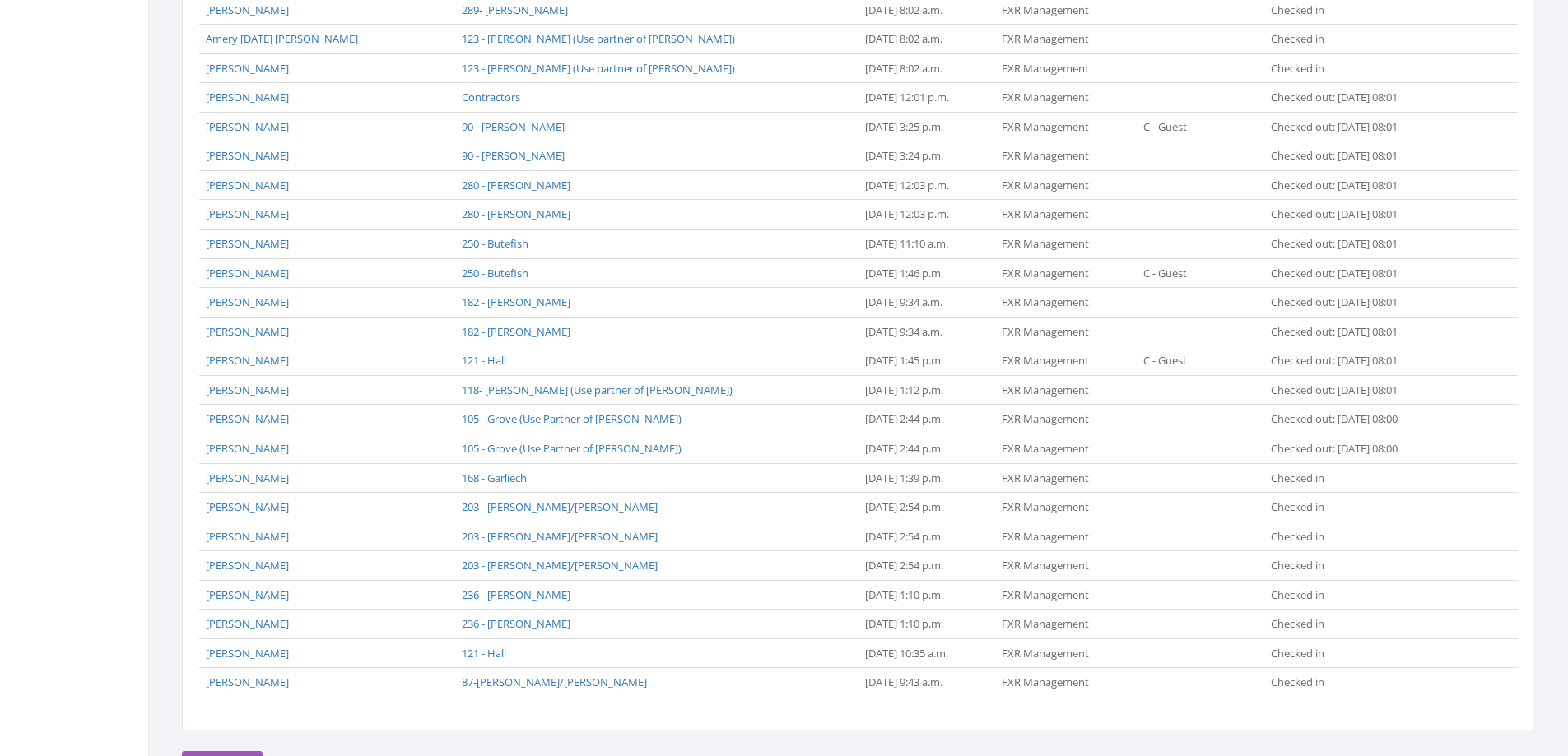
scroll to position [1148, 0]
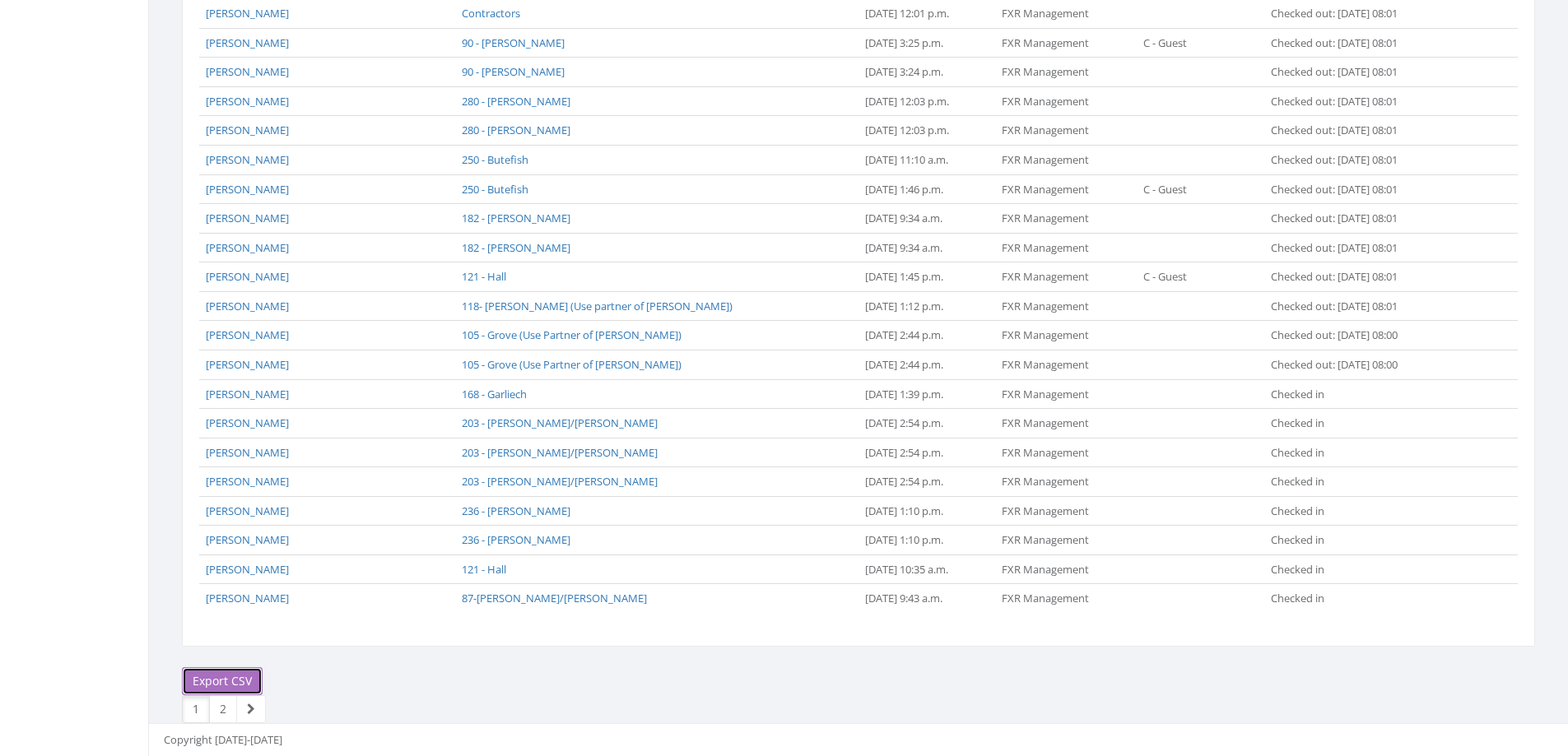
click at [246, 691] on link "Export CSV" at bounding box center [222, 682] width 81 height 28
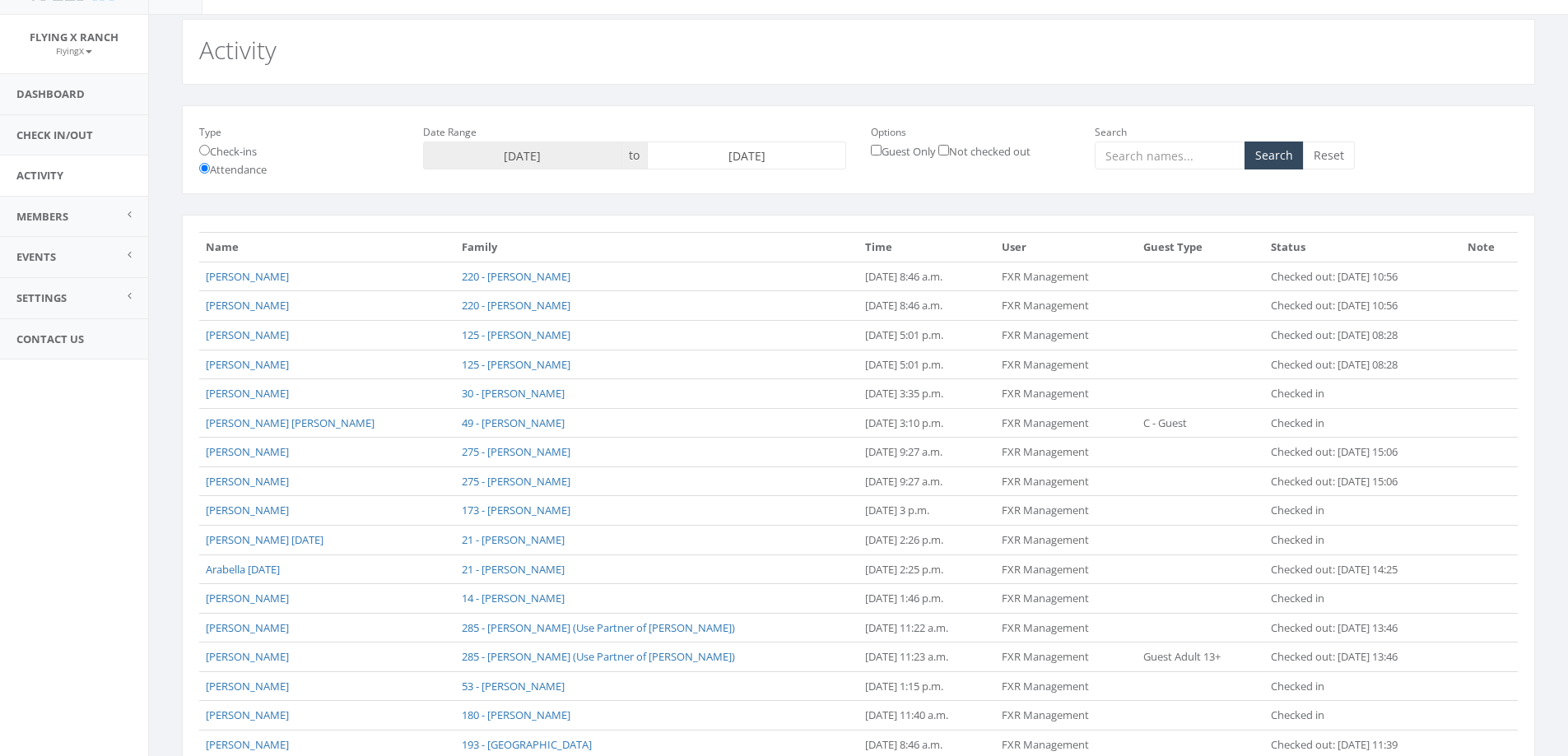
scroll to position [0, 0]
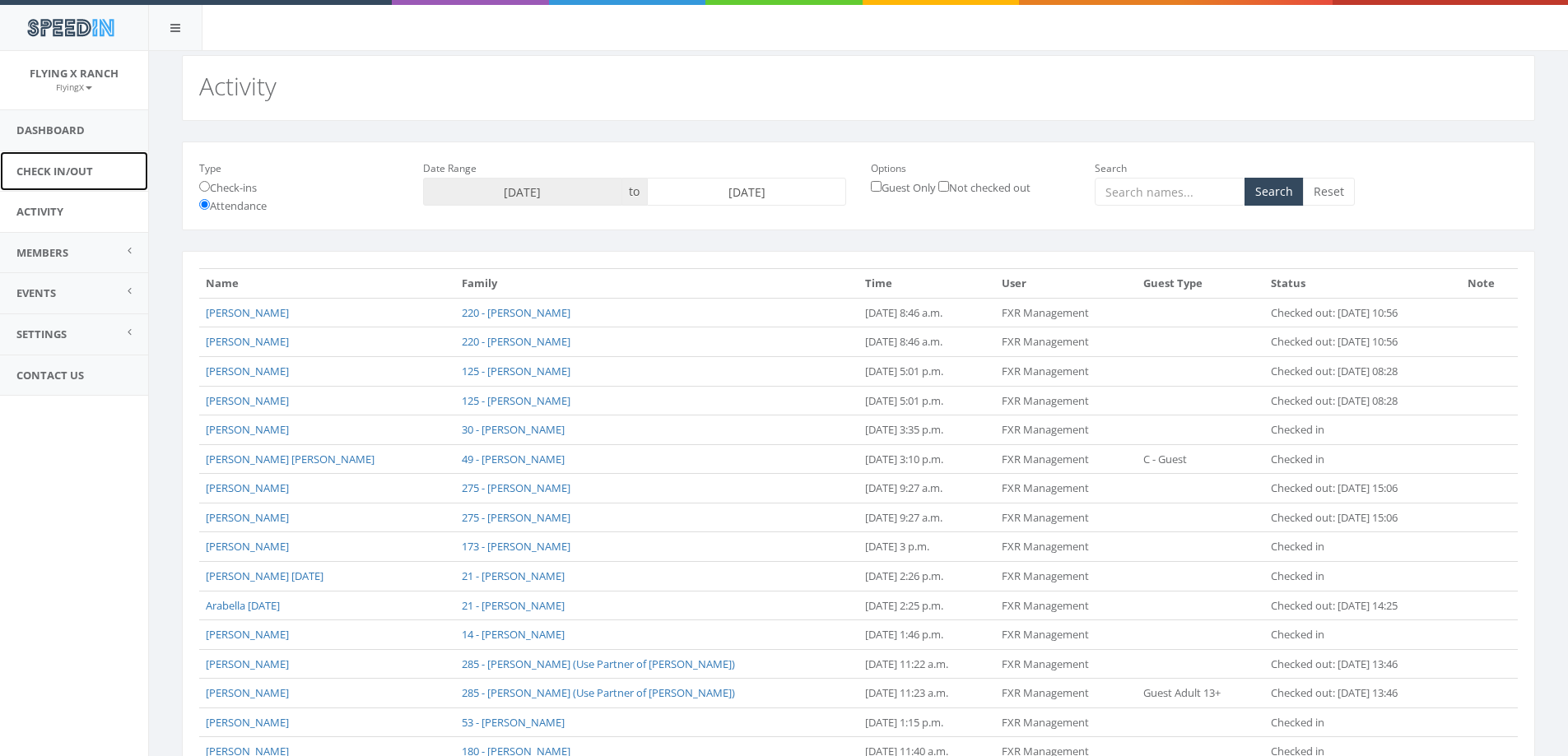
click at [63, 173] on link "Check In/Out" at bounding box center [74, 172] width 148 height 41
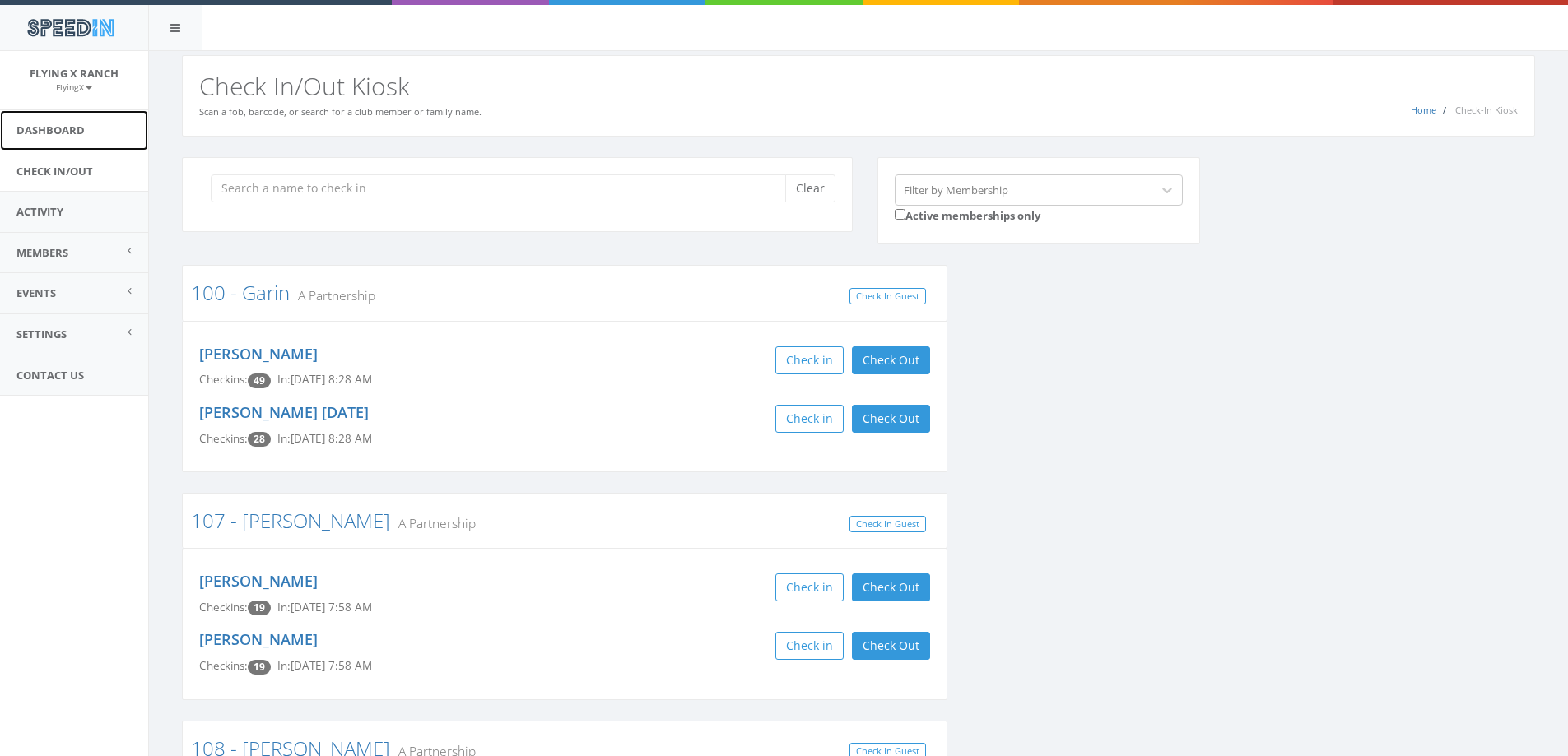
click at [65, 125] on link "Dashboard" at bounding box center [74, 130] width 148 height 41
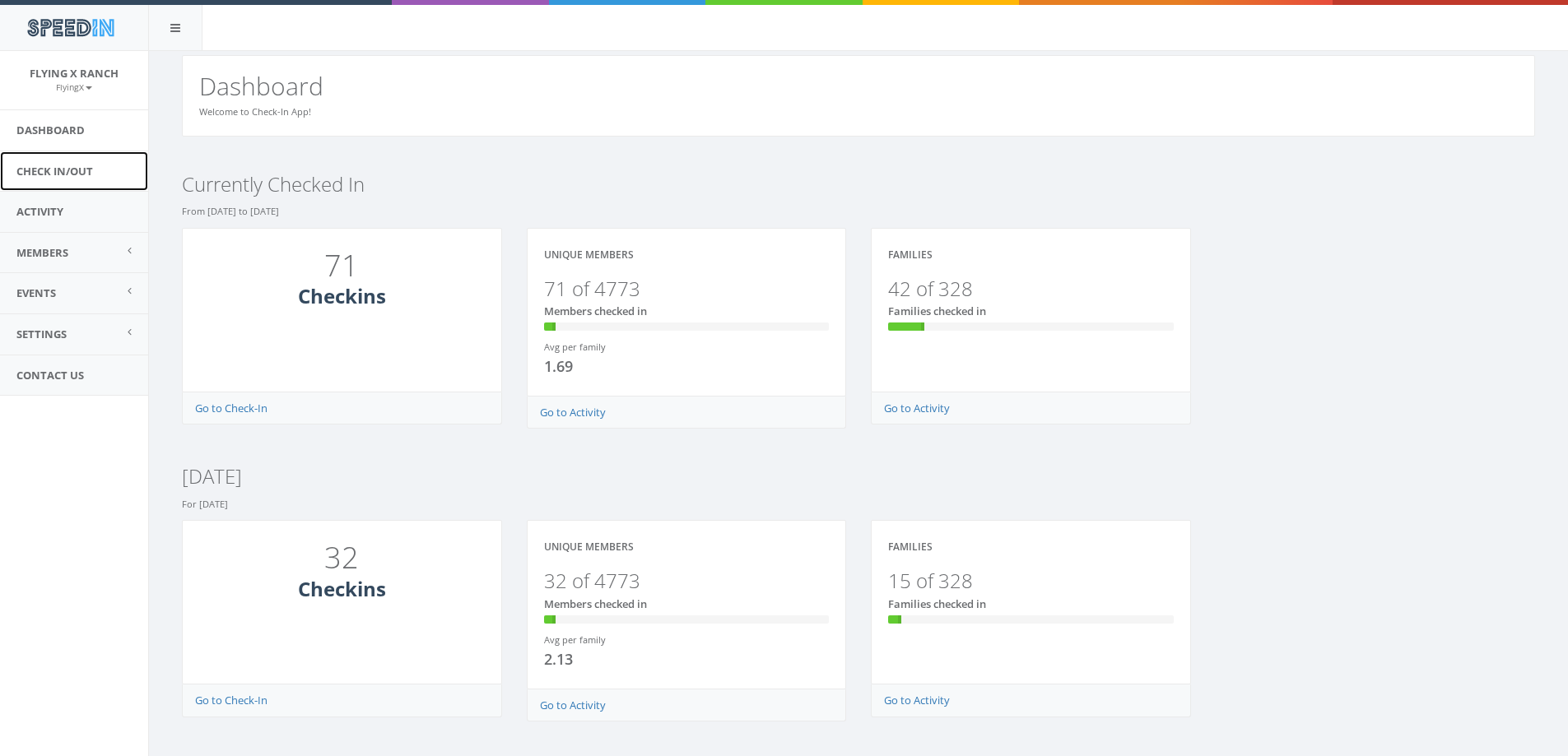
click at [72, 175] on link "Check In/Out" at bounding box center [74, 172] width 148 height 41
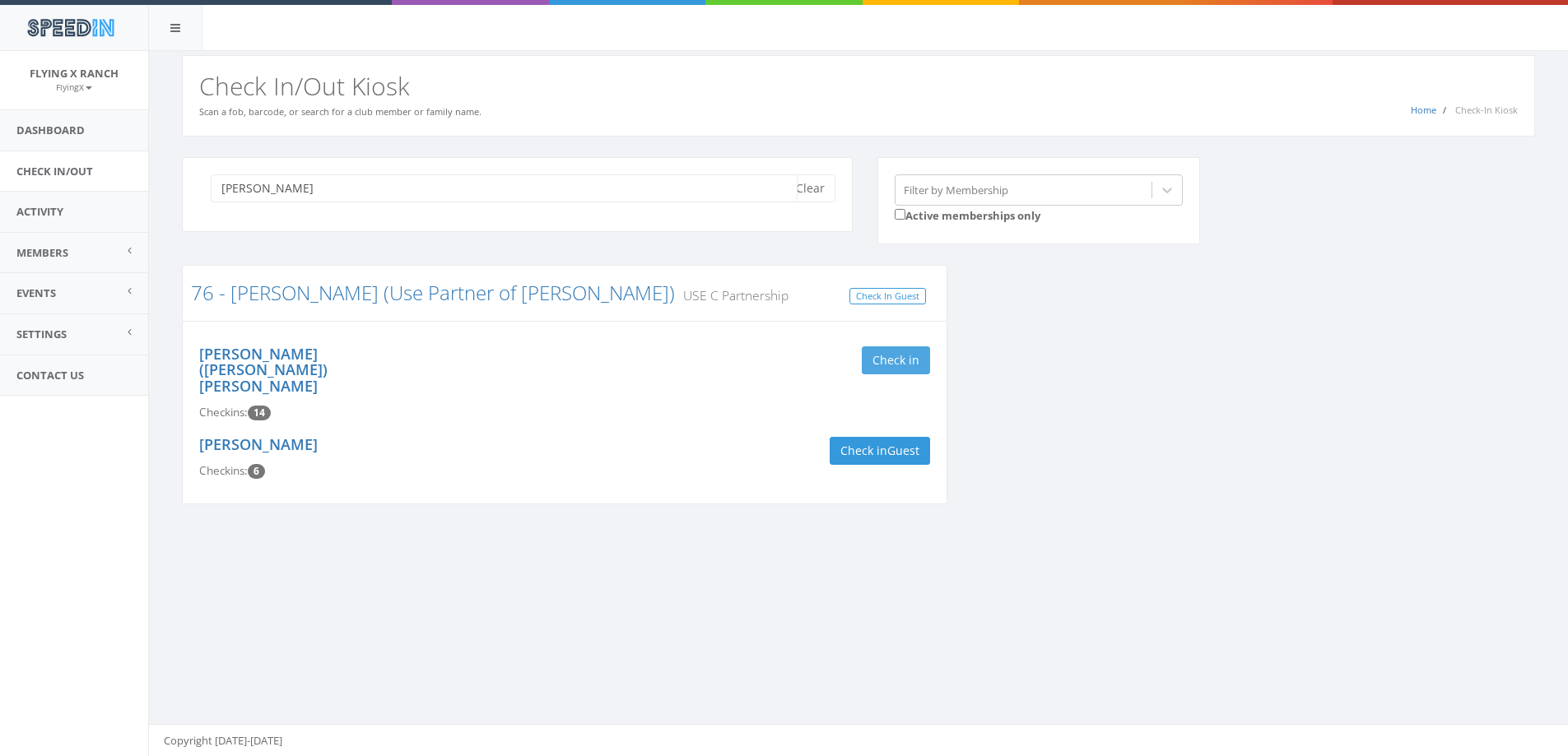
type input "[PERSON_NAME]"
click at [898, 357] on button "Check in" at bounding box center [895, 360] width 68 height 28
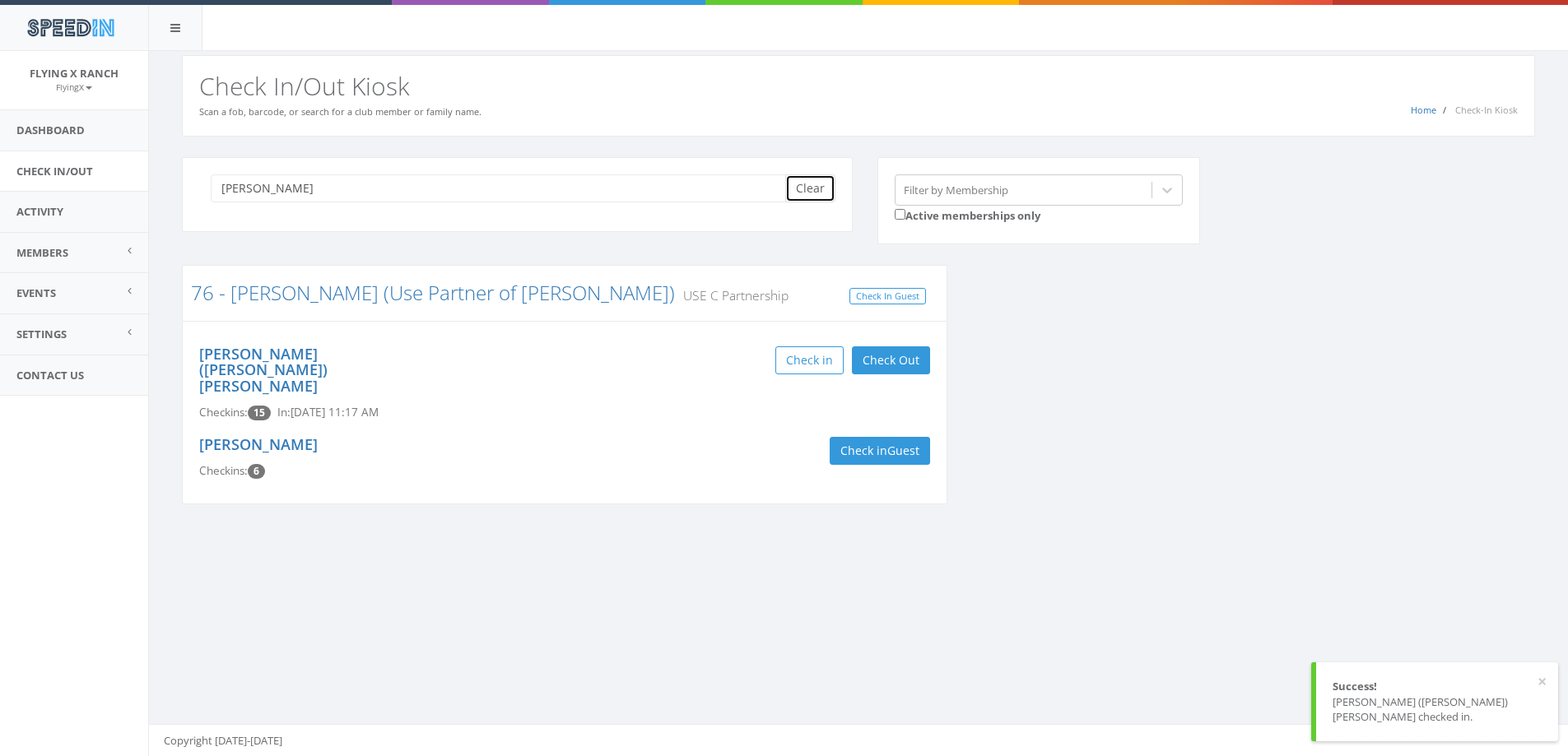
click at [808, 193] on button "Clear" at bounding box center [810, 189] width 50 height 28
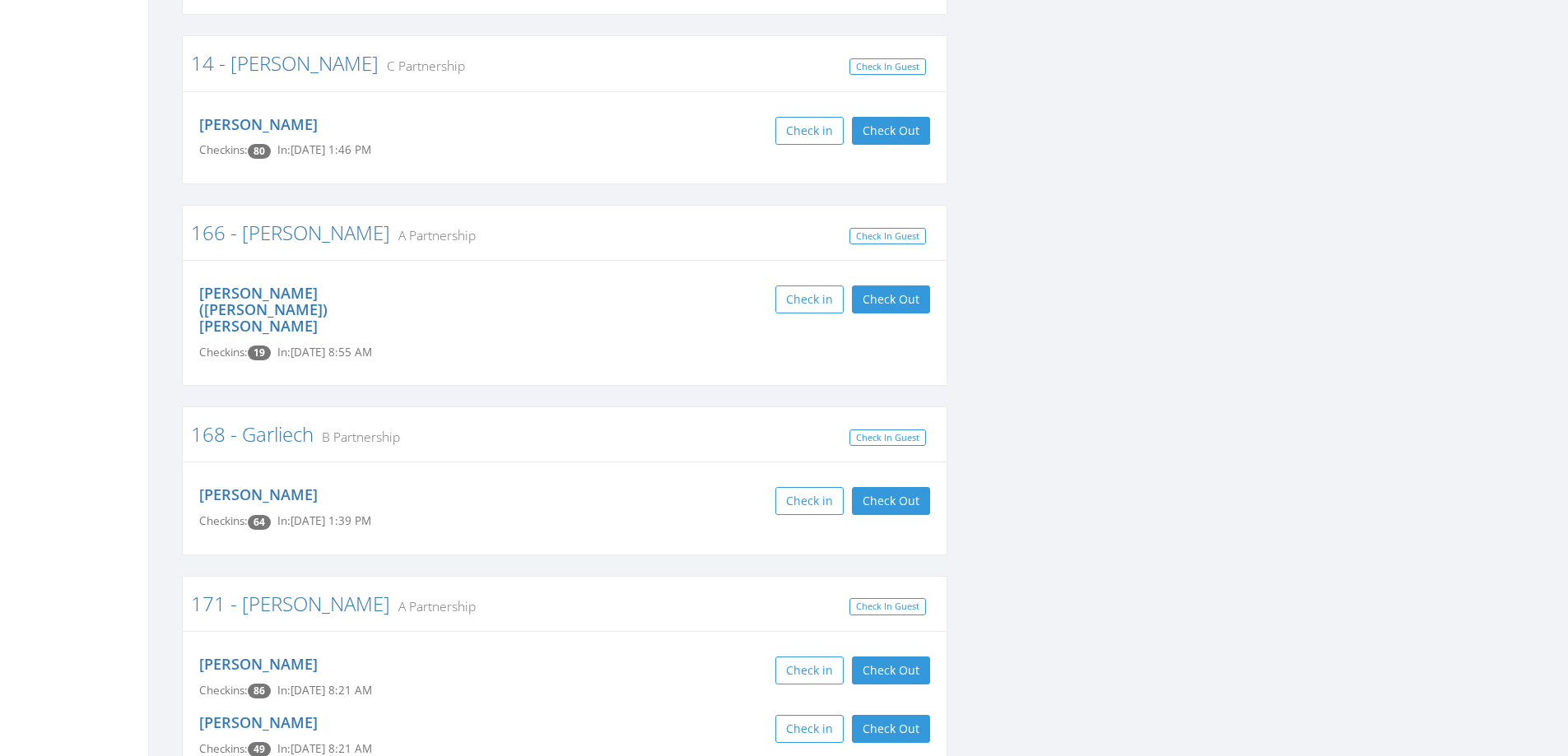
scroll to position [2057, 0]
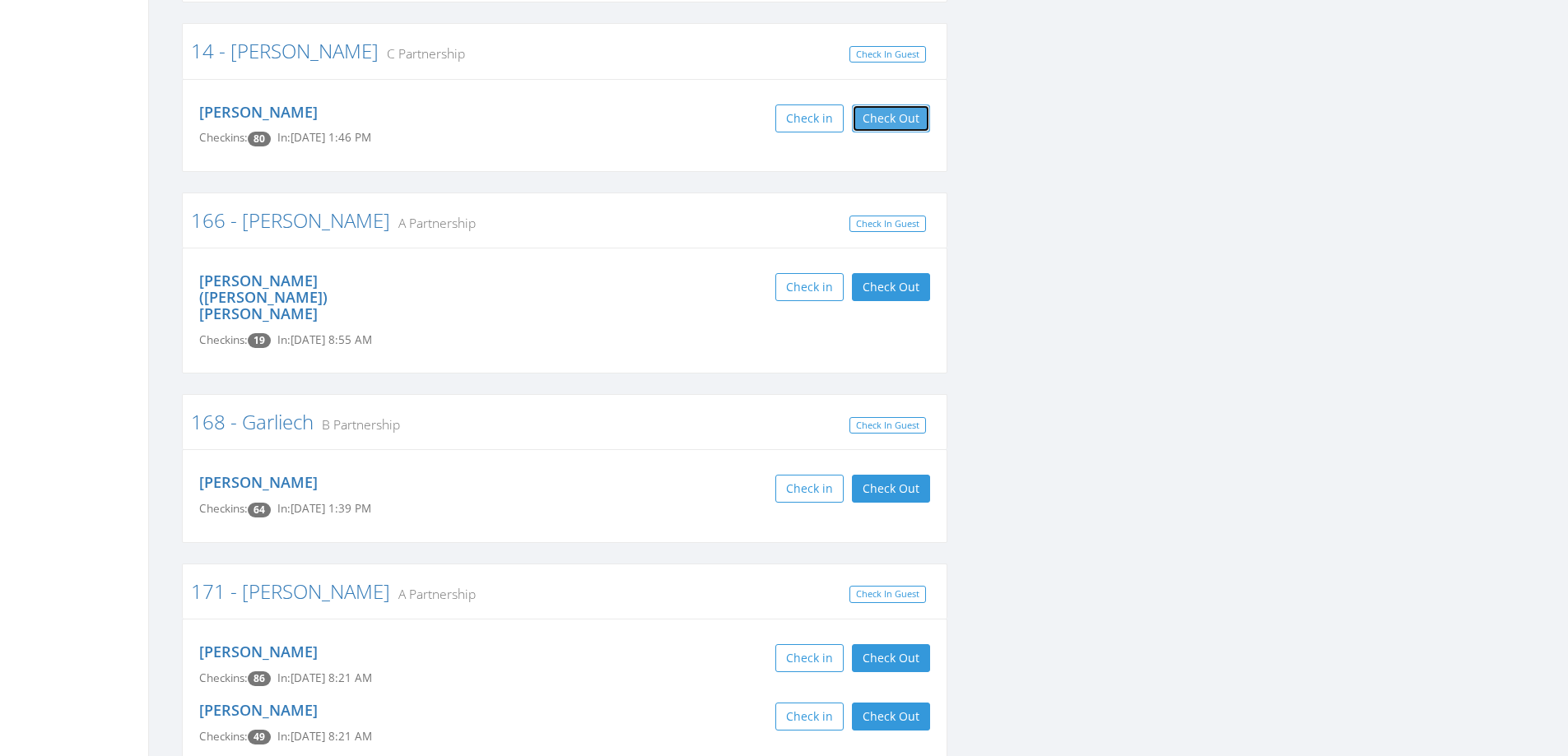
click at [884, 114] on button "Check Out" at bounding box center [891, 119] width 78 height 28
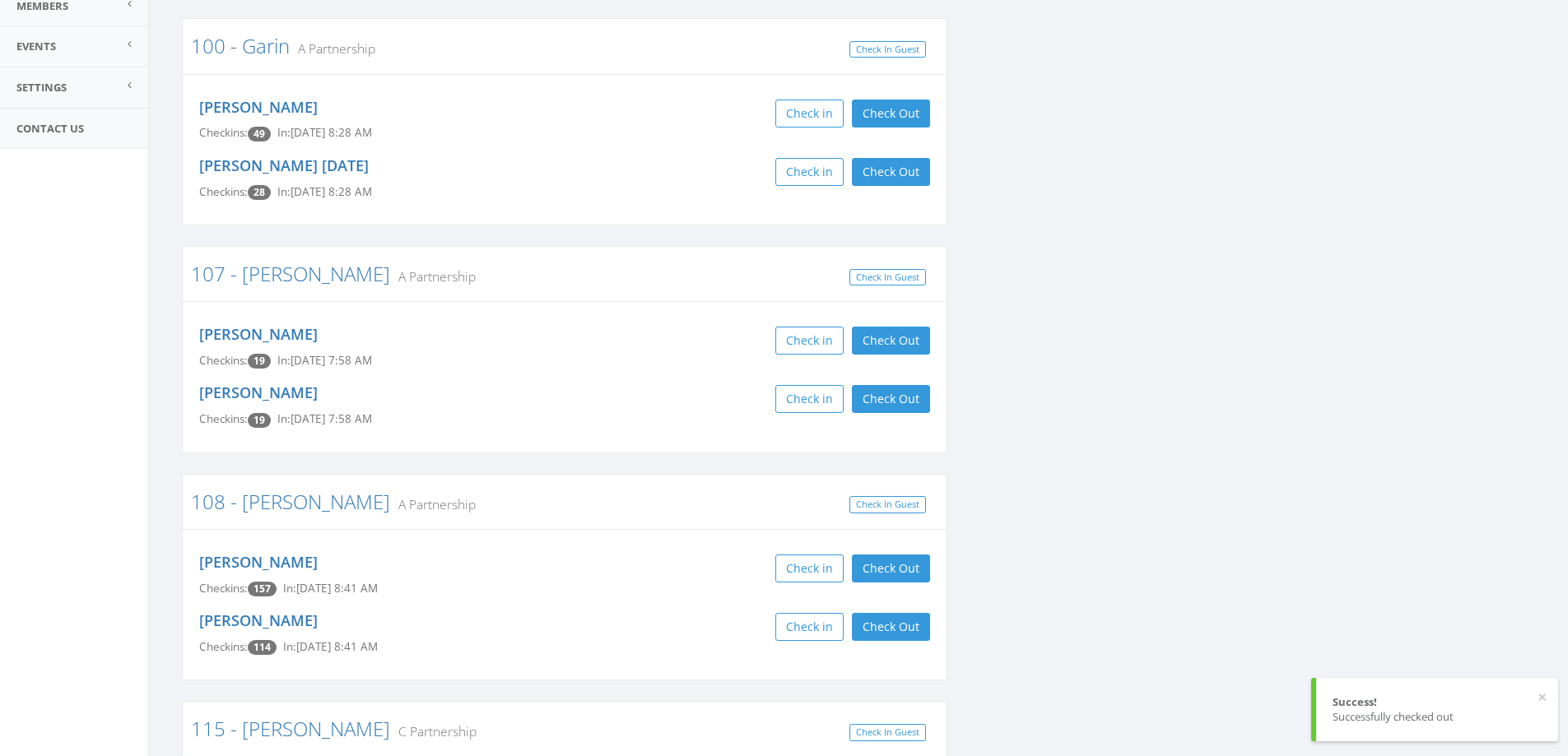
scroll to position [0, 0]
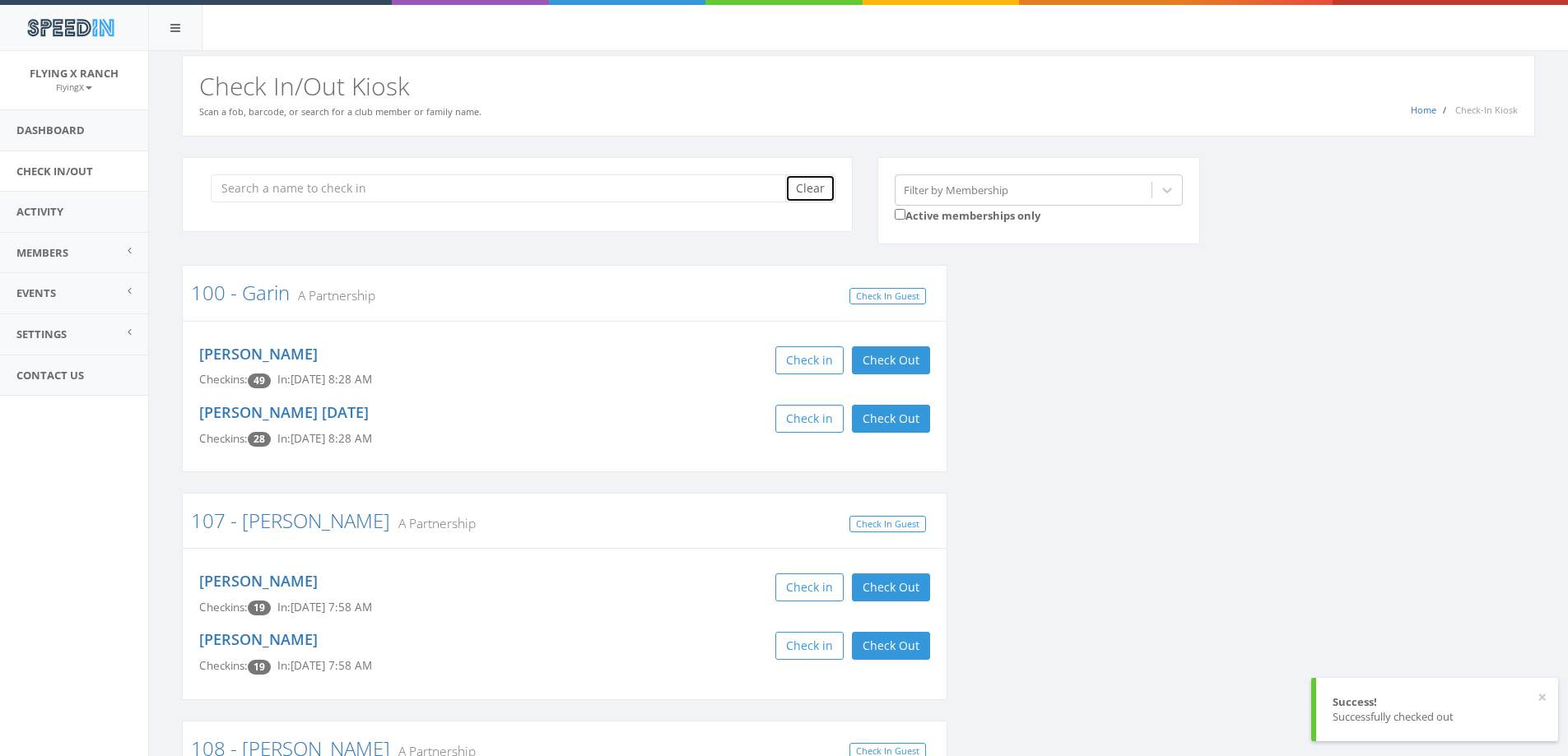
click at [812, 180] on button "Clear" at bounding box center [810, 189] width 50 height 28
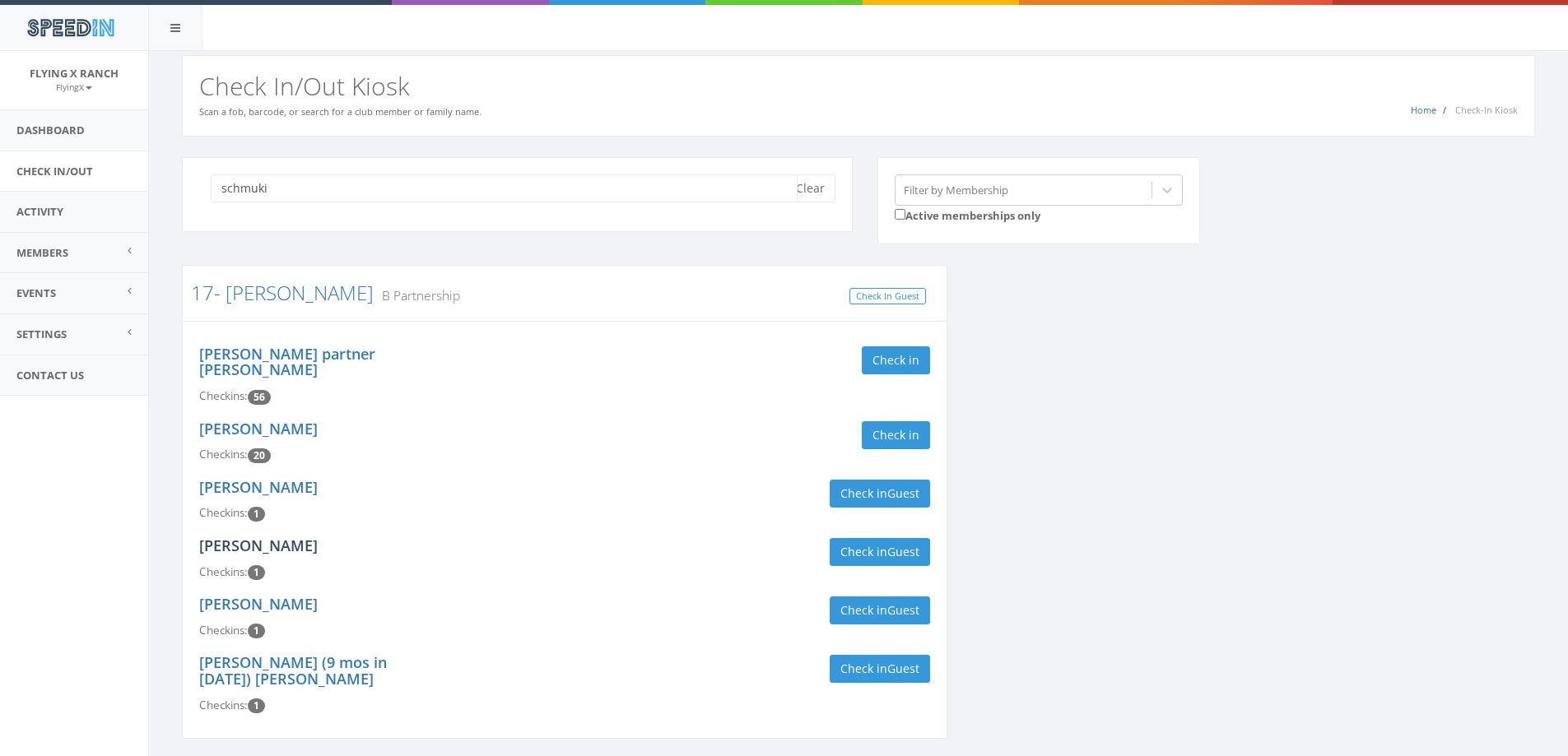
type input "schmuki"
click at [286, 536] on link "Jessica Thompson" at bounding box center [258, 545] width 119 height 20
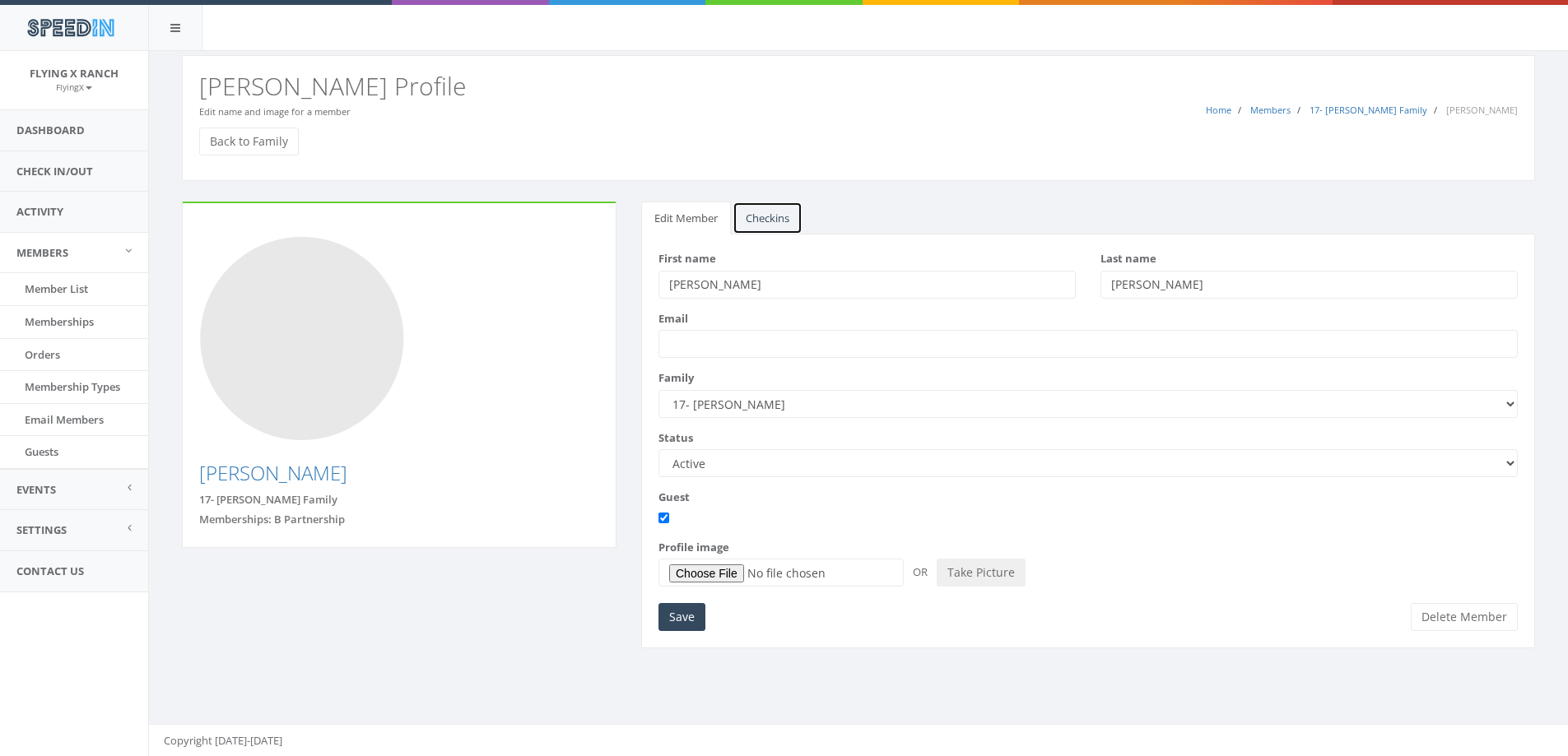
click at [767, 217] on link "Checkins" at bounding box center [767, 219] width 70 height 34
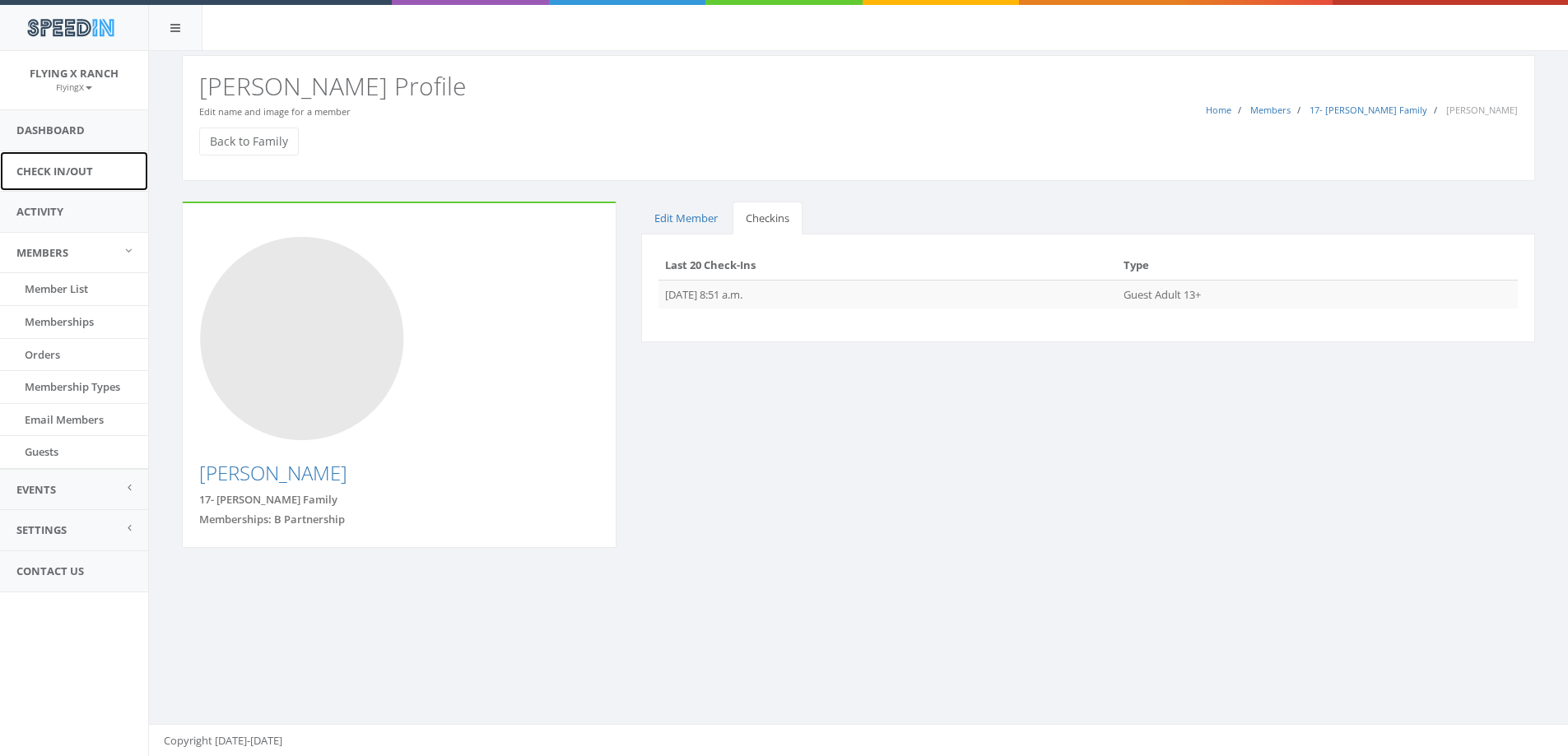
click at [58, 168] on link "Check In/Out" at bounding box center [74, 172] width 148 height 41
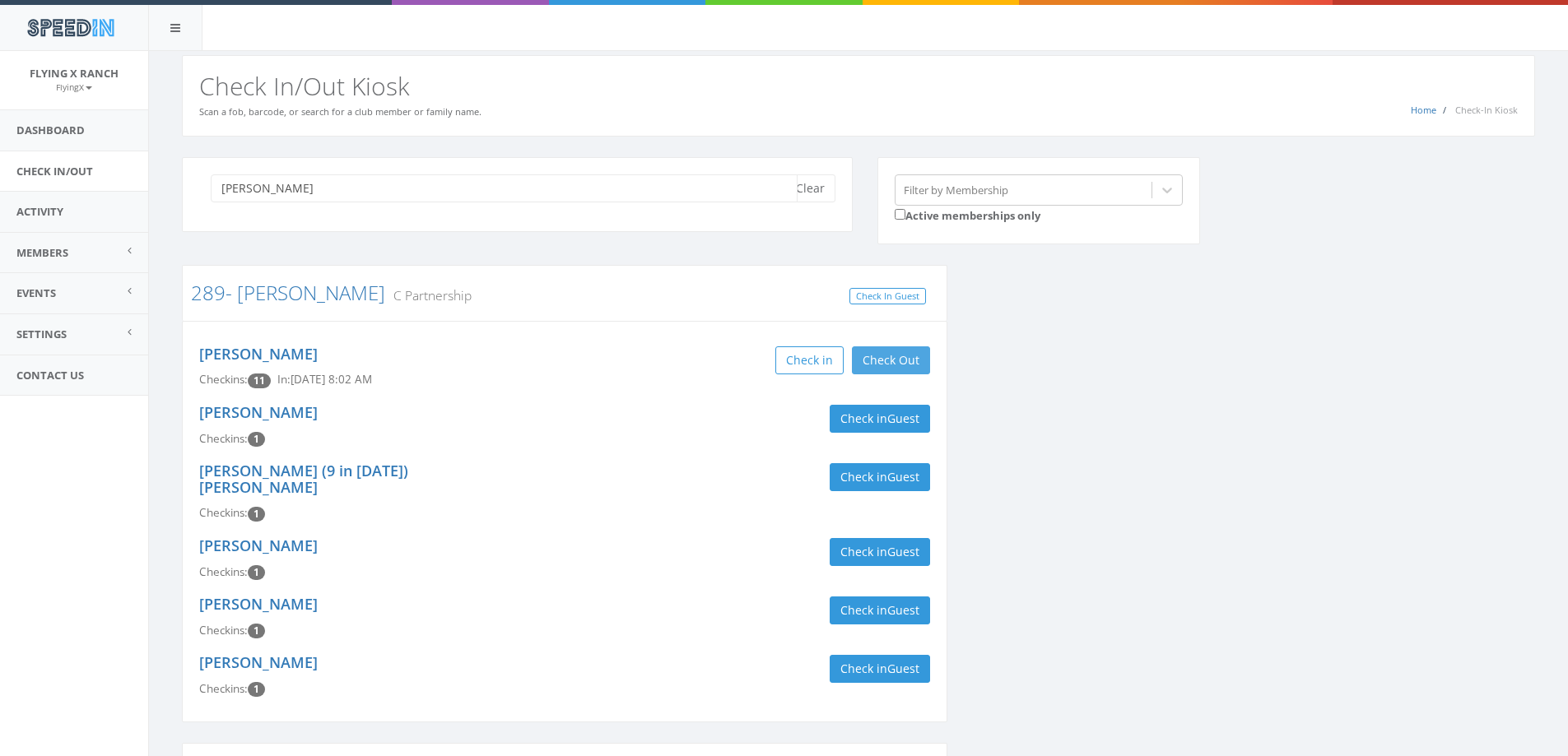
type input "[PERSON_NAME]"
click at [890, 353] on button "Check Out" at bounding box center [891, 360] width 78 height 28
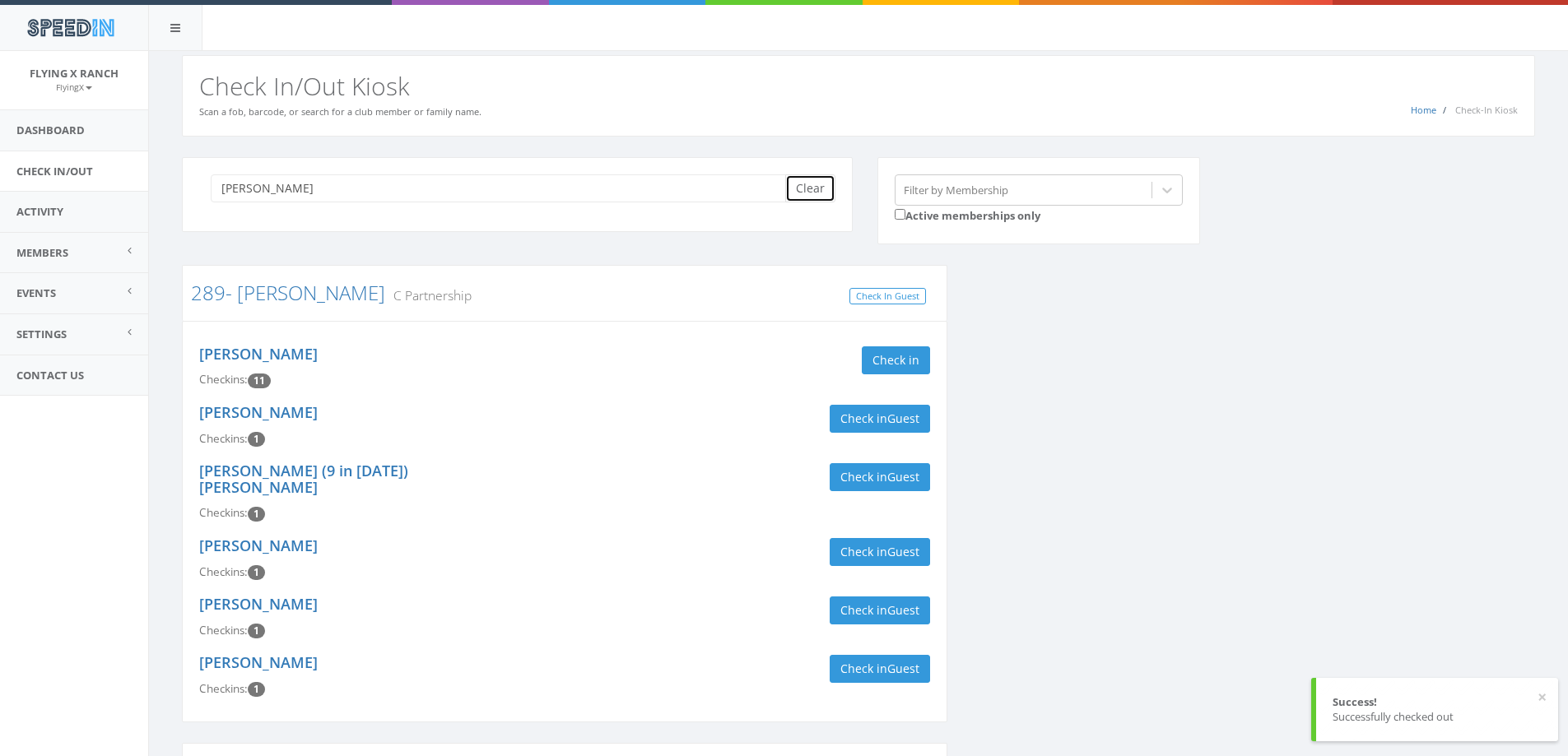
click at [817, 195] on button "Clear" at bounding box center [810, 189] width 50 height 28
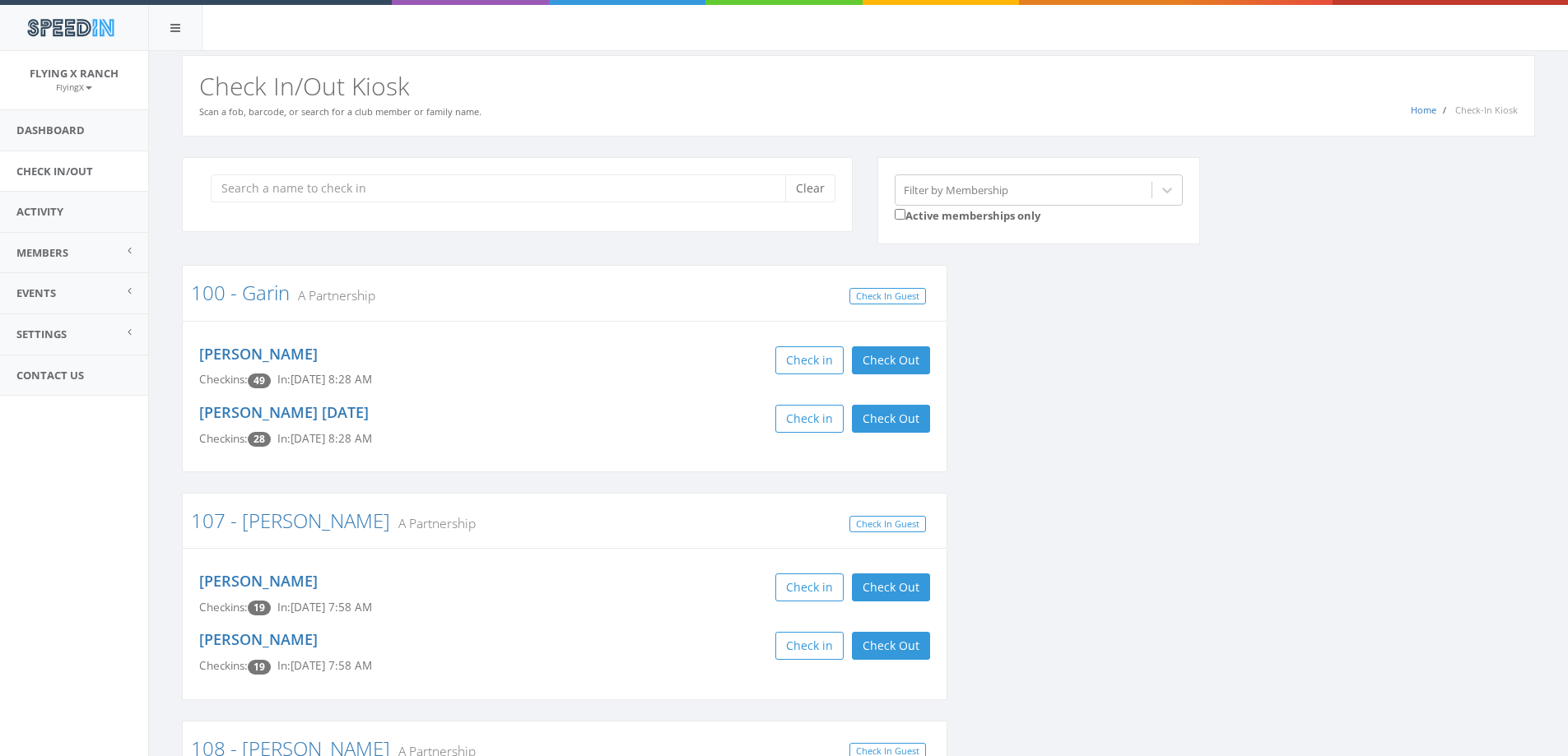
click at [784, 103] on div "Home Check-In Kiosk Check In/Out Kiosk Scan a fob, barcode, or search for a clu…" at bounding box center [858, 96] width 1354 height 82
click at [244, 192] on input "search" at bounding box center [504, 189] width 587 height 28
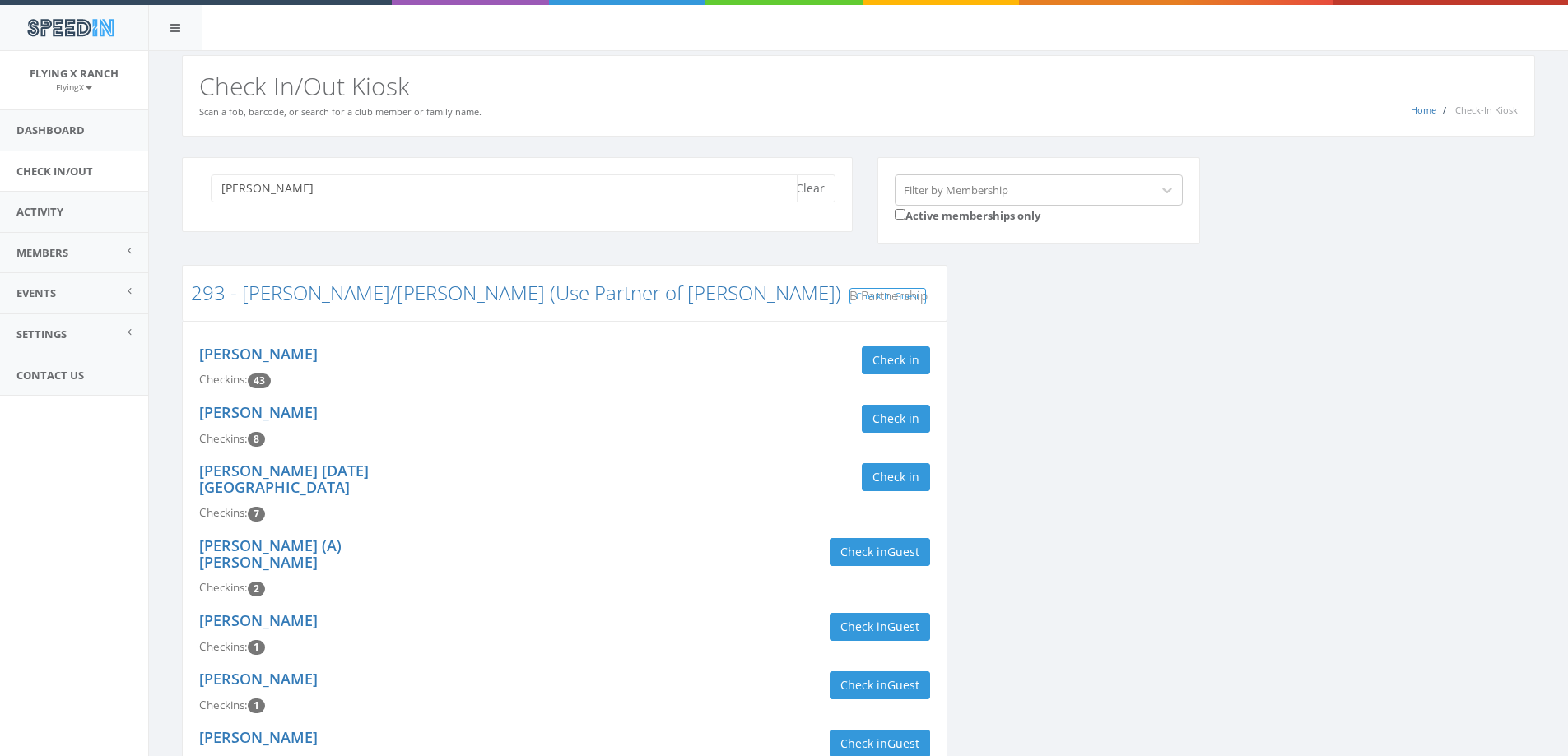
type input "[PERSON_NAME]"
click at [802, 190] on button "Clear" at bounding box center [810, 189] width 50 height 28
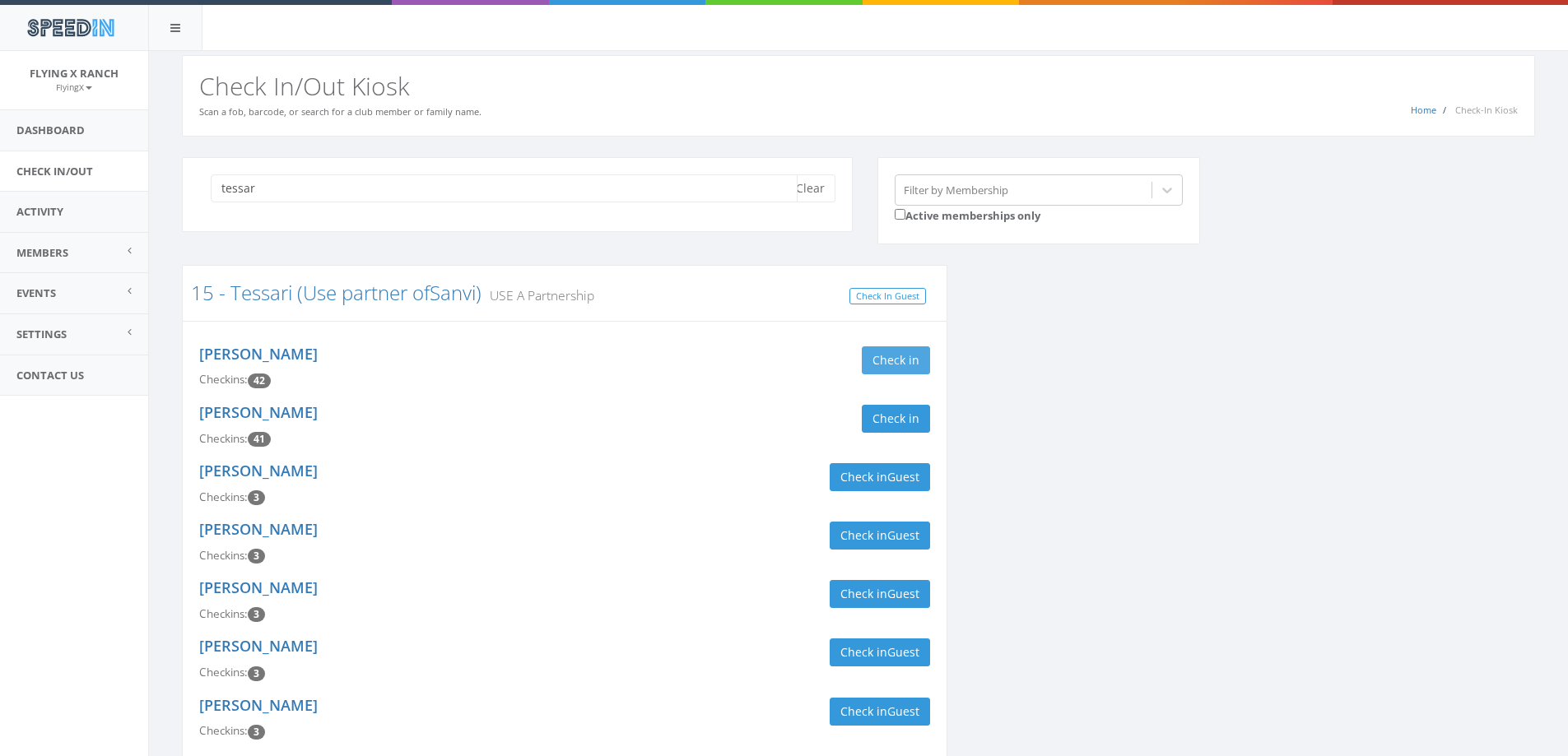
type input "tessar"
click at [917, 358] on button "Check in" at bounding box center [895, 360] width 68 height 28
click at [918, 425] on button "Check in" at bounding box center [895, 419] width 68 height 28
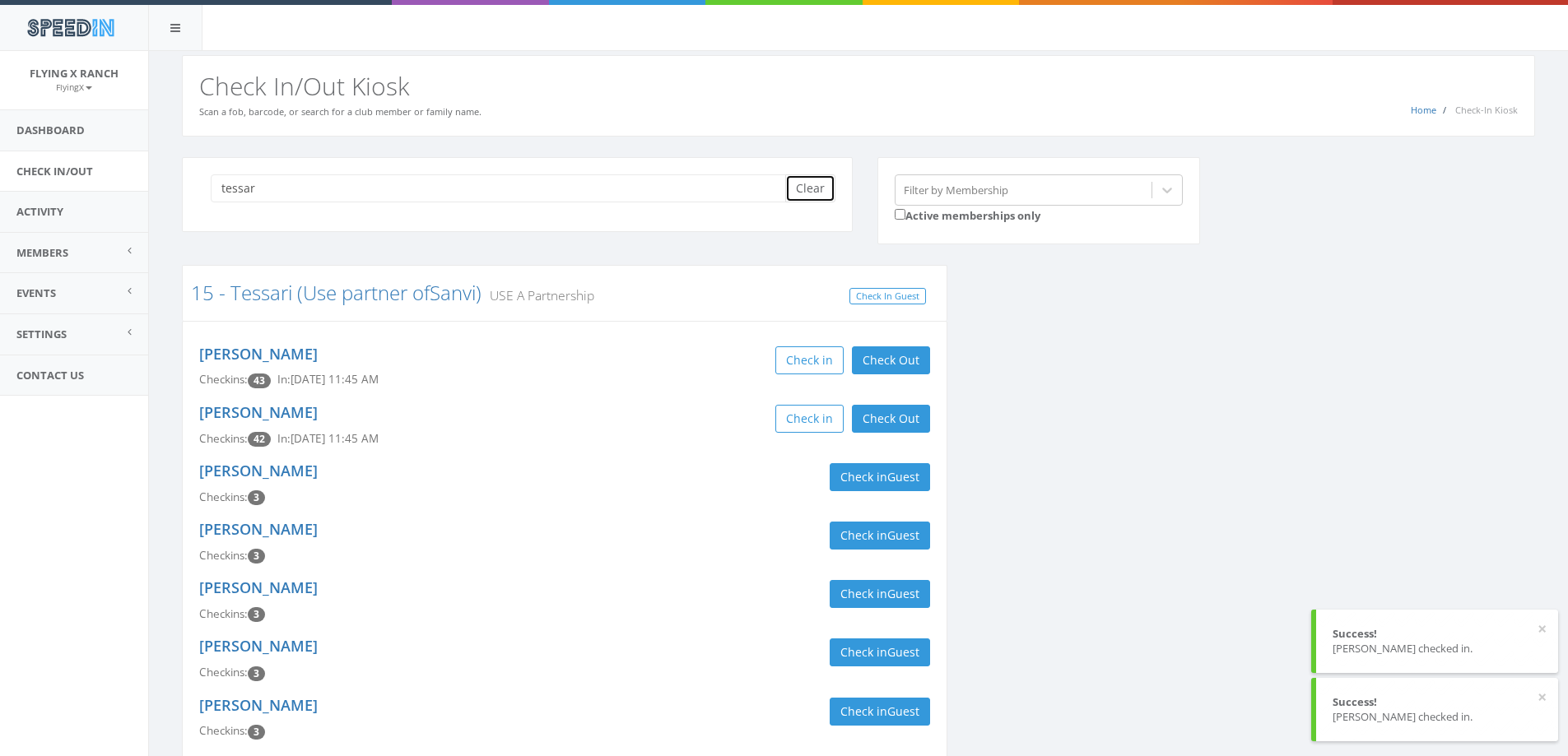
click at [809, 192] on button "Clear" at bounding box center [810, 189] width 50 height 28
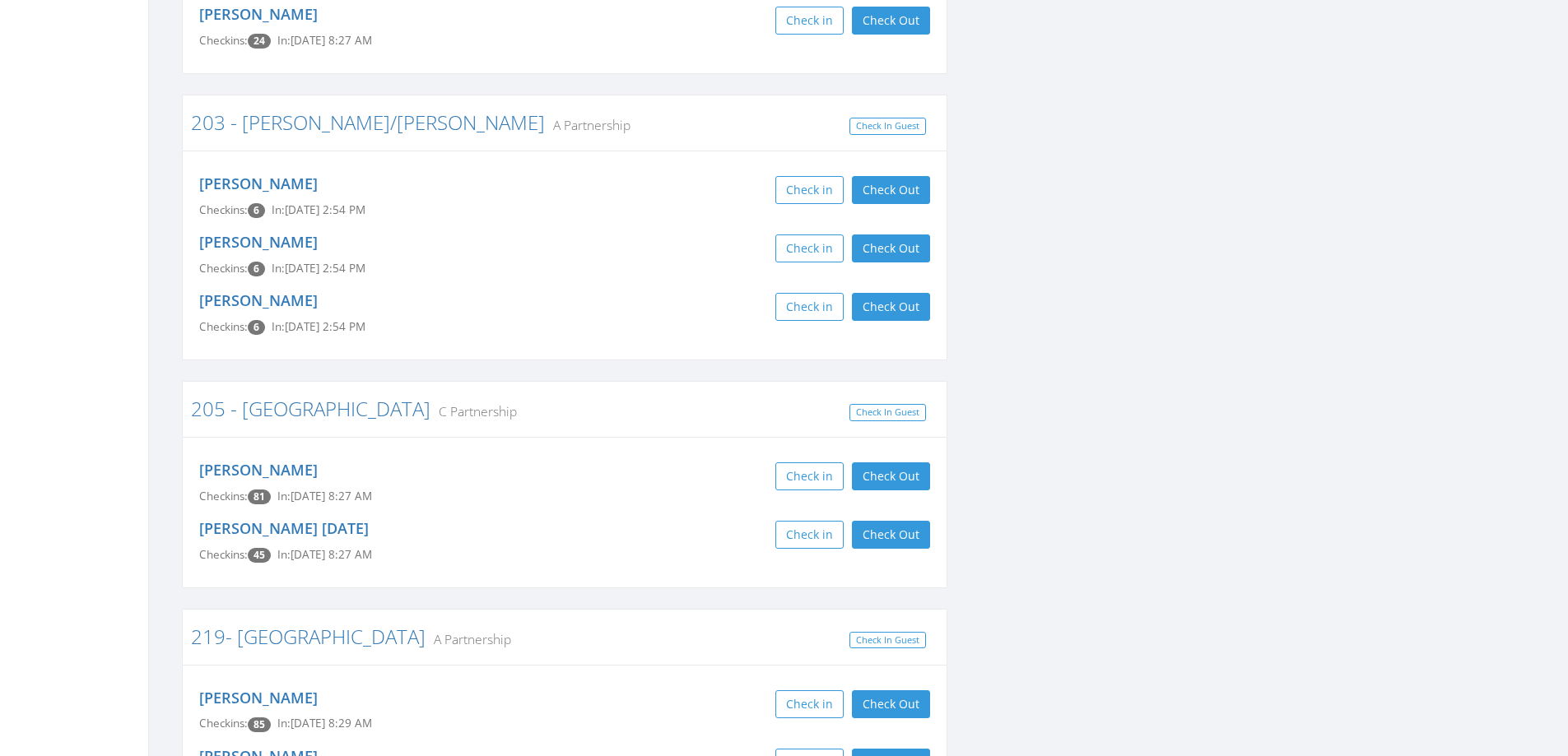
scroll to position [3951, 0]
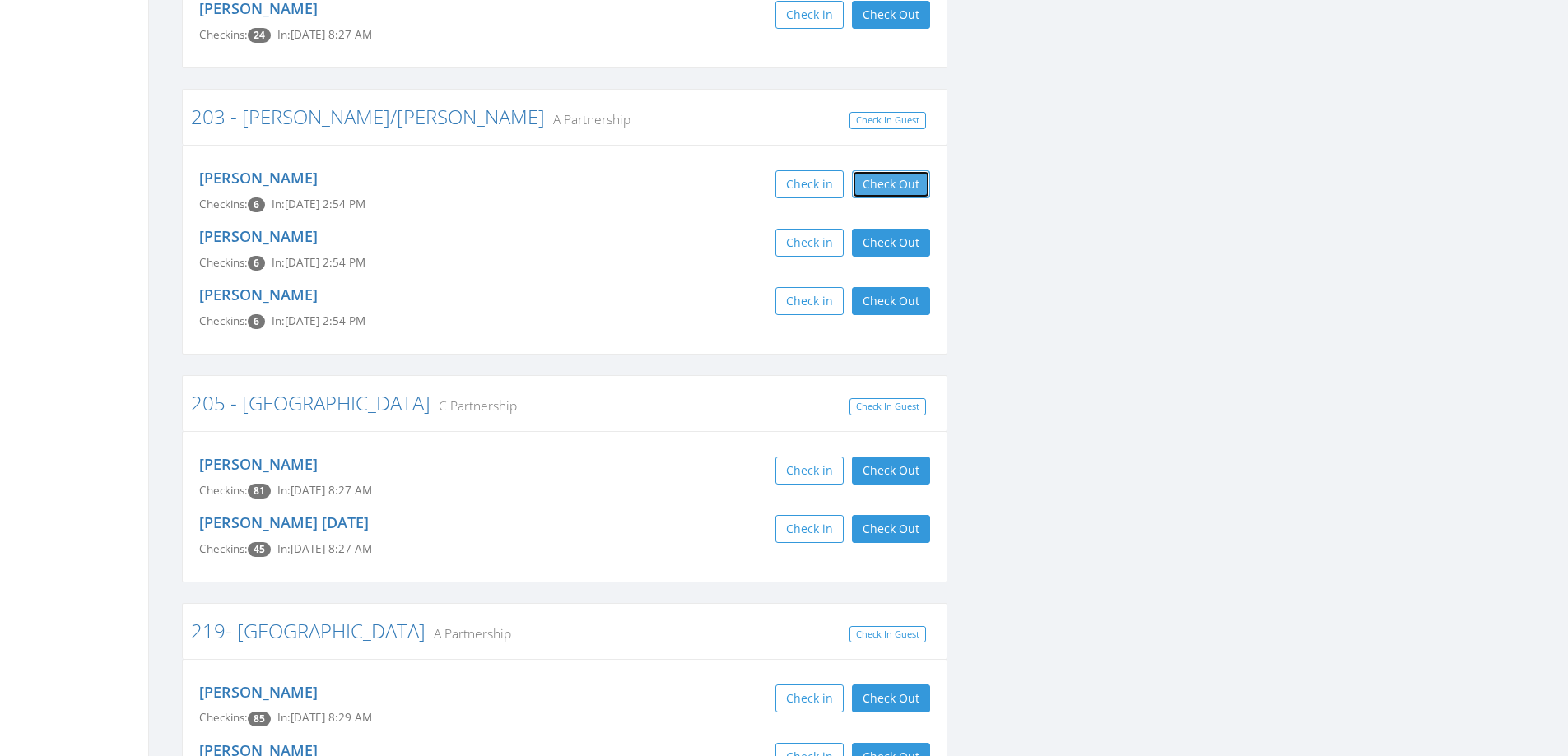
click at [897, 171] on button "Check Out" at bounding box center [891, 185] width 78 height 28
click at [892, 229] on button "Check Out" at bounding box center [891, 243] width 78 height 28
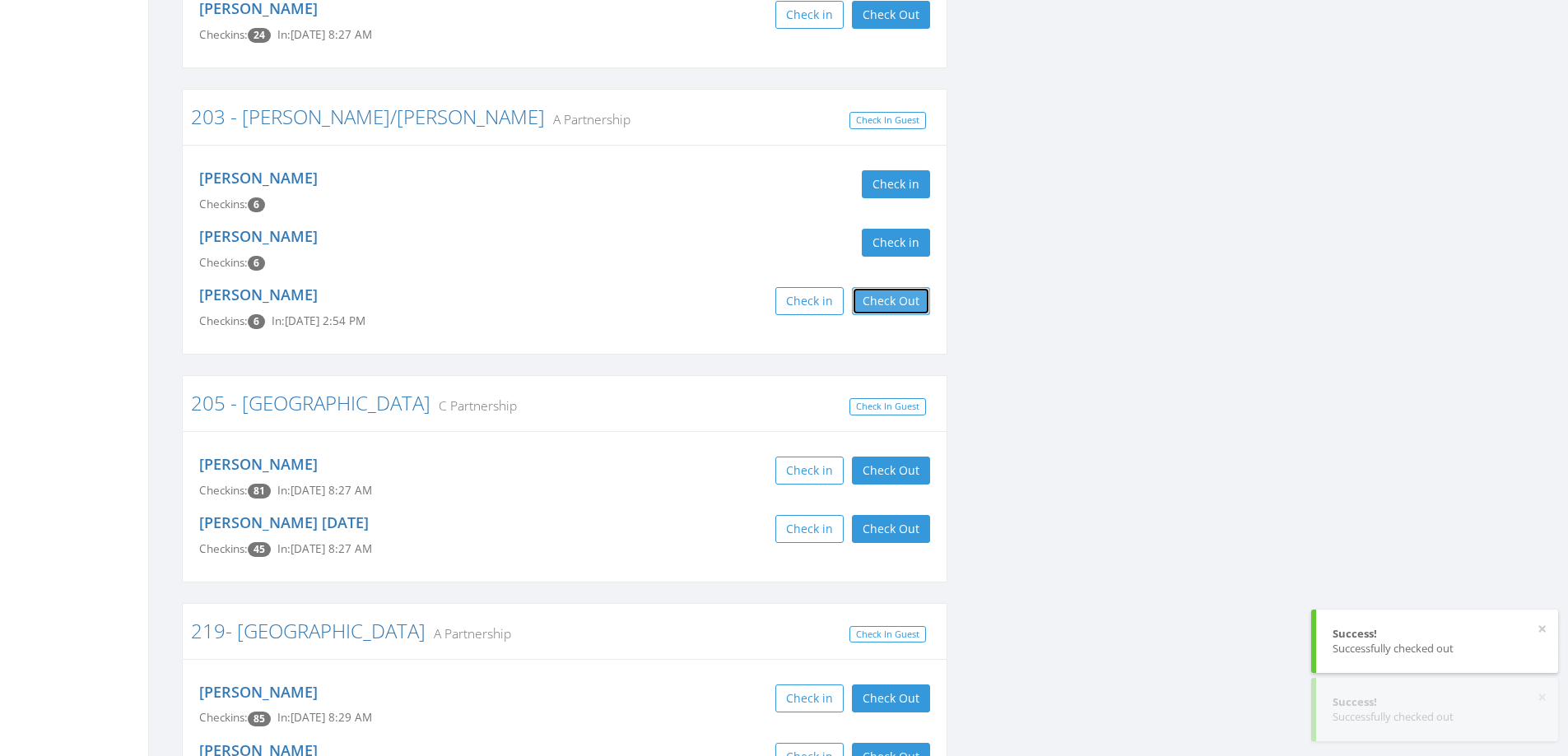
click at [887, 287] on button "Check Out" at bounding box center [891, 302] width 78 height 28
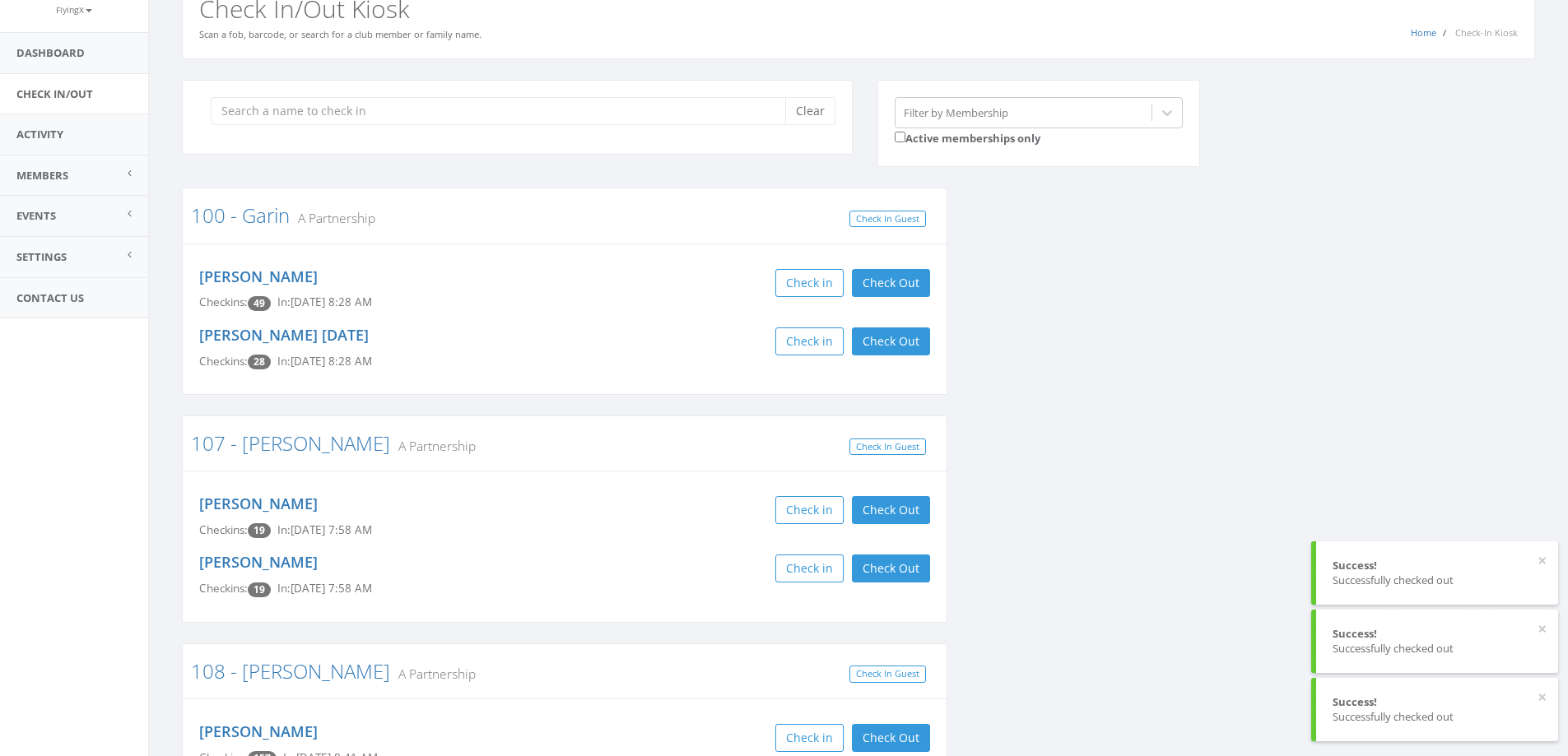
scroll to position [0, 0]
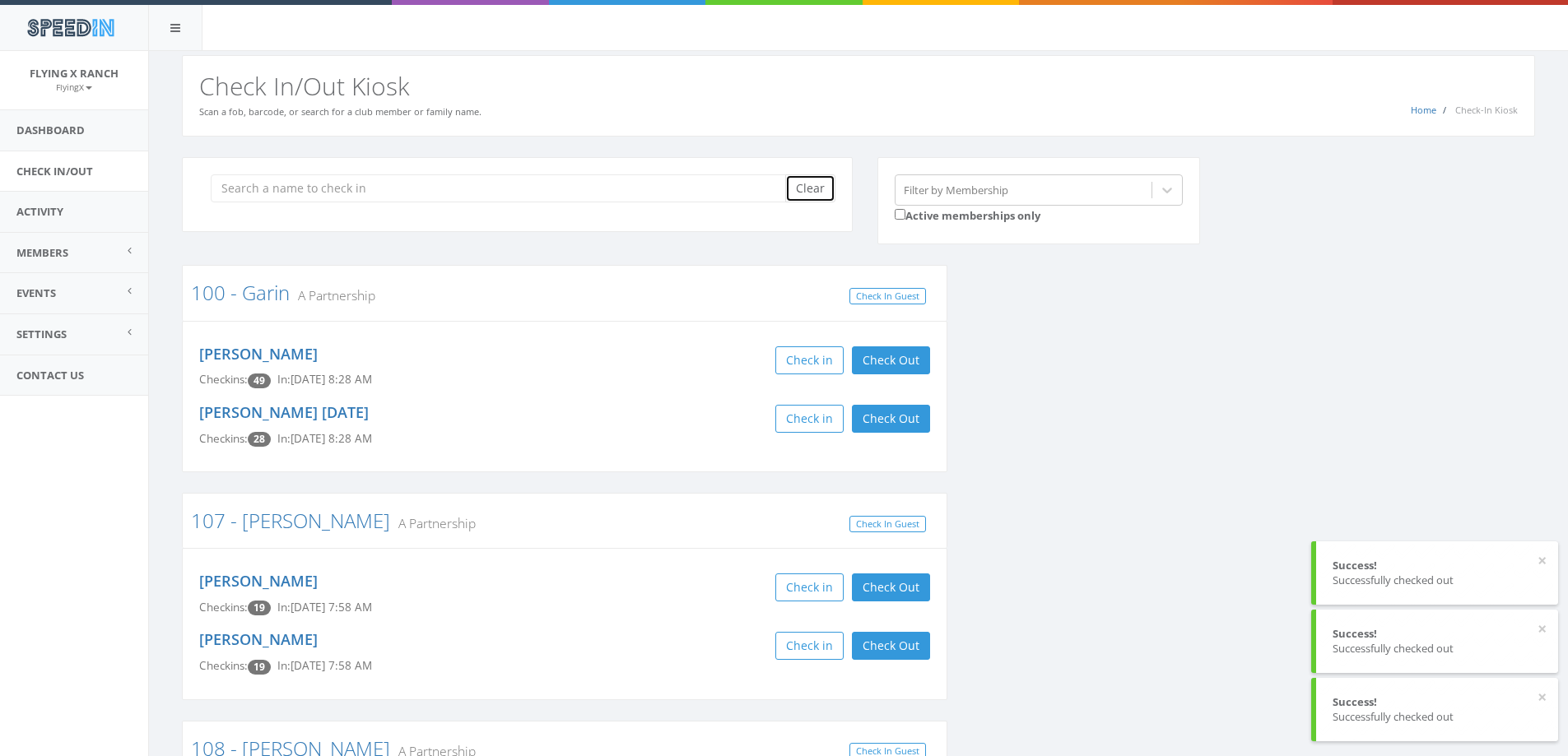
click at [817, 190] on button "Clear" at bounding box center [810, 189] width 50 height 28
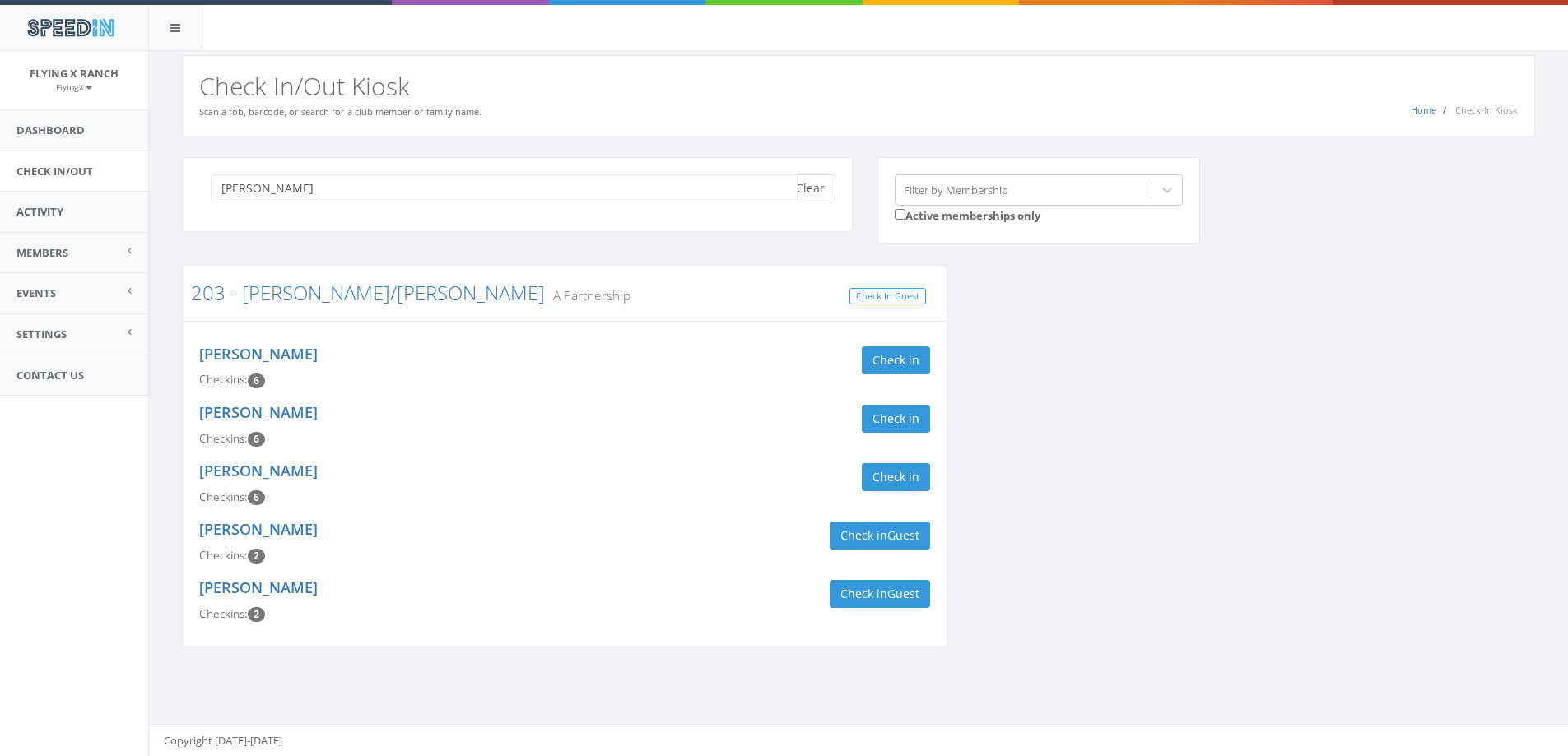
type input "[PERSON_NAME]"
click at [823, 190] on button "Clear" at bounding box center [810, 189] width 50 height 28
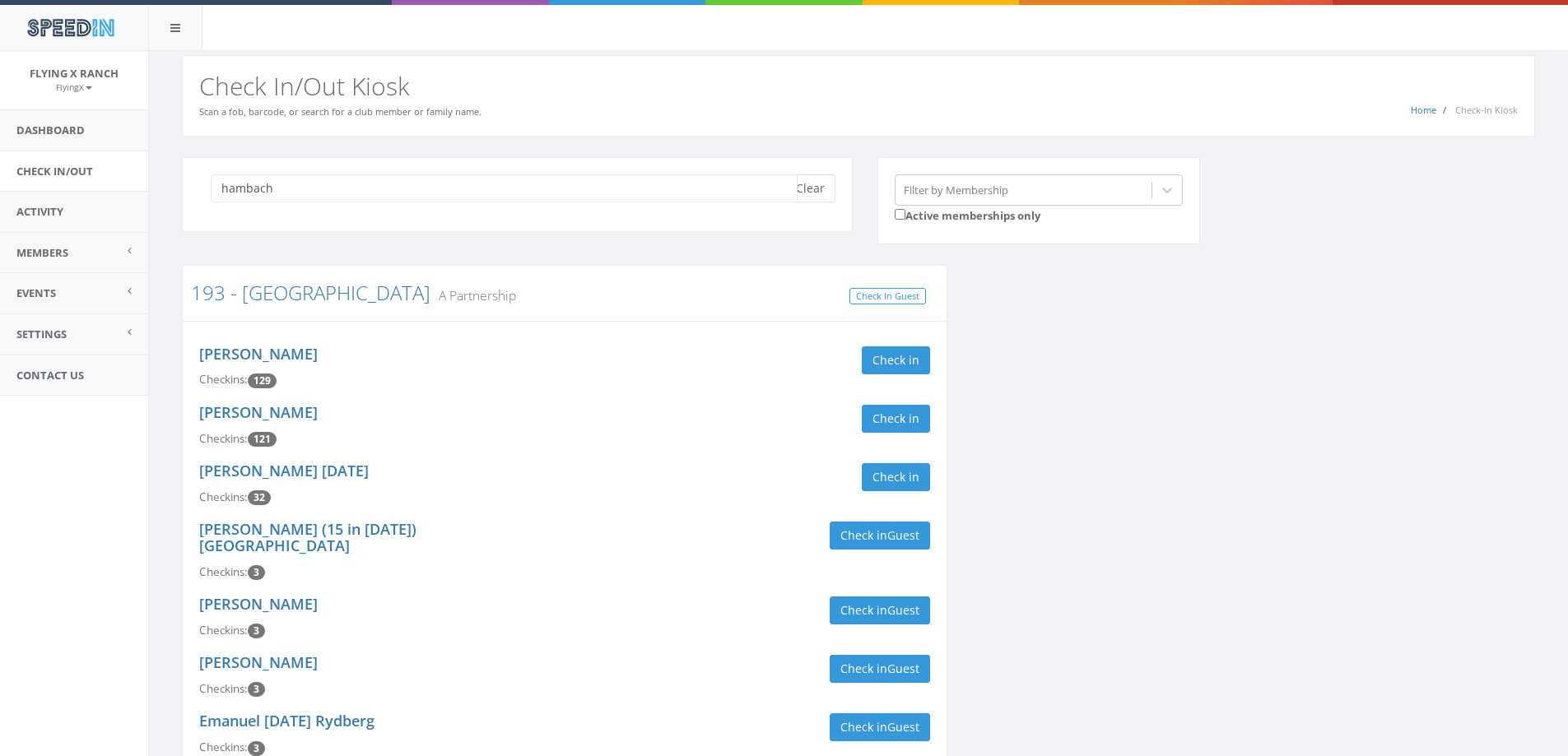
type input "hambach"
click at [812, 192] on button "Clear" at bounding box center [810, 189] width 50 height 28
